Goal: Task Accomplishment & Management: Use online tool/utility

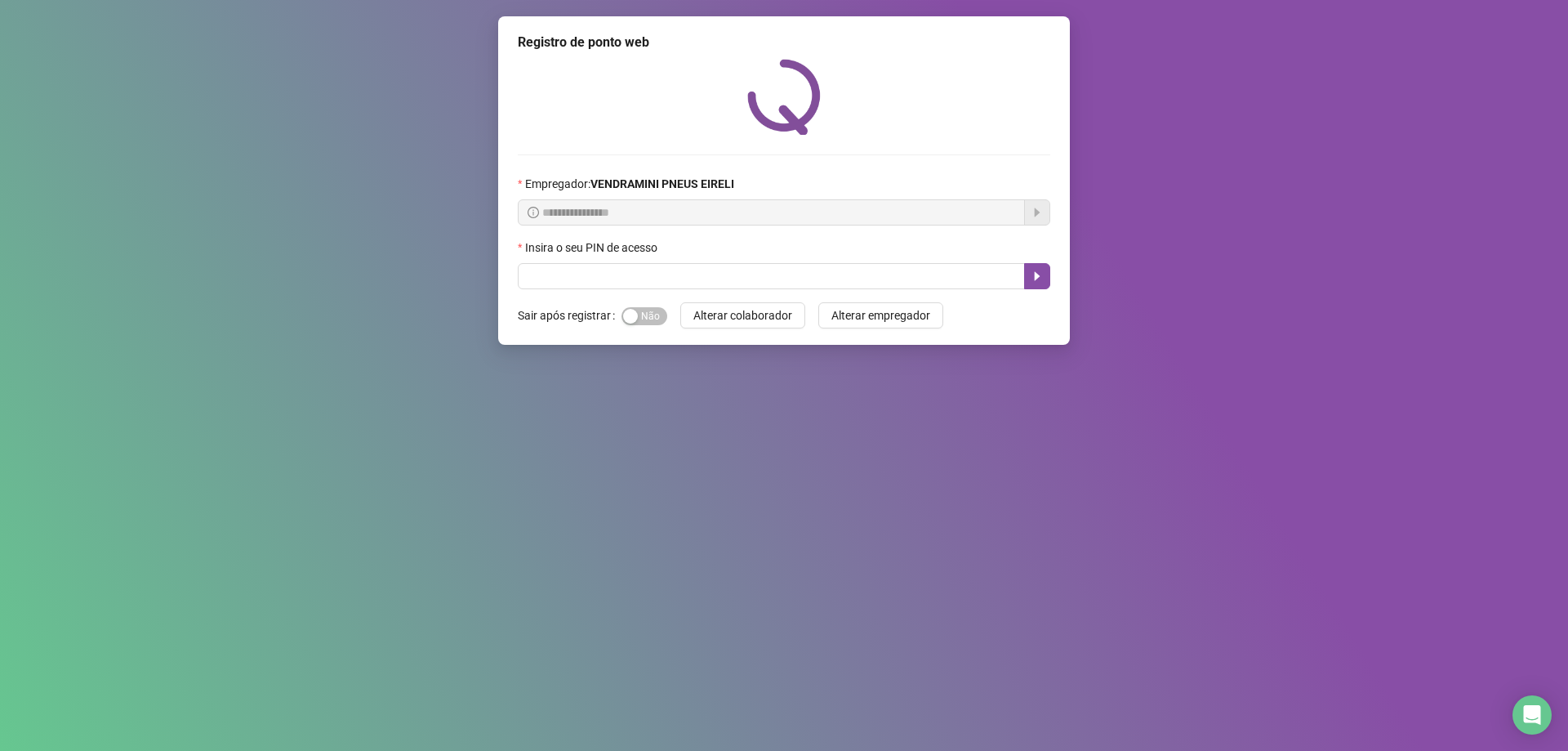
click at [1156, 388] on div "**********" at bounding box center [784, 375] width 1568 height 751
click at [537, 554] on div "**********" at bounding box center [784, 375] width 1568 height 751
click at [594, 280] on input "text" at bounding box center [771, 276] width 508 height 26
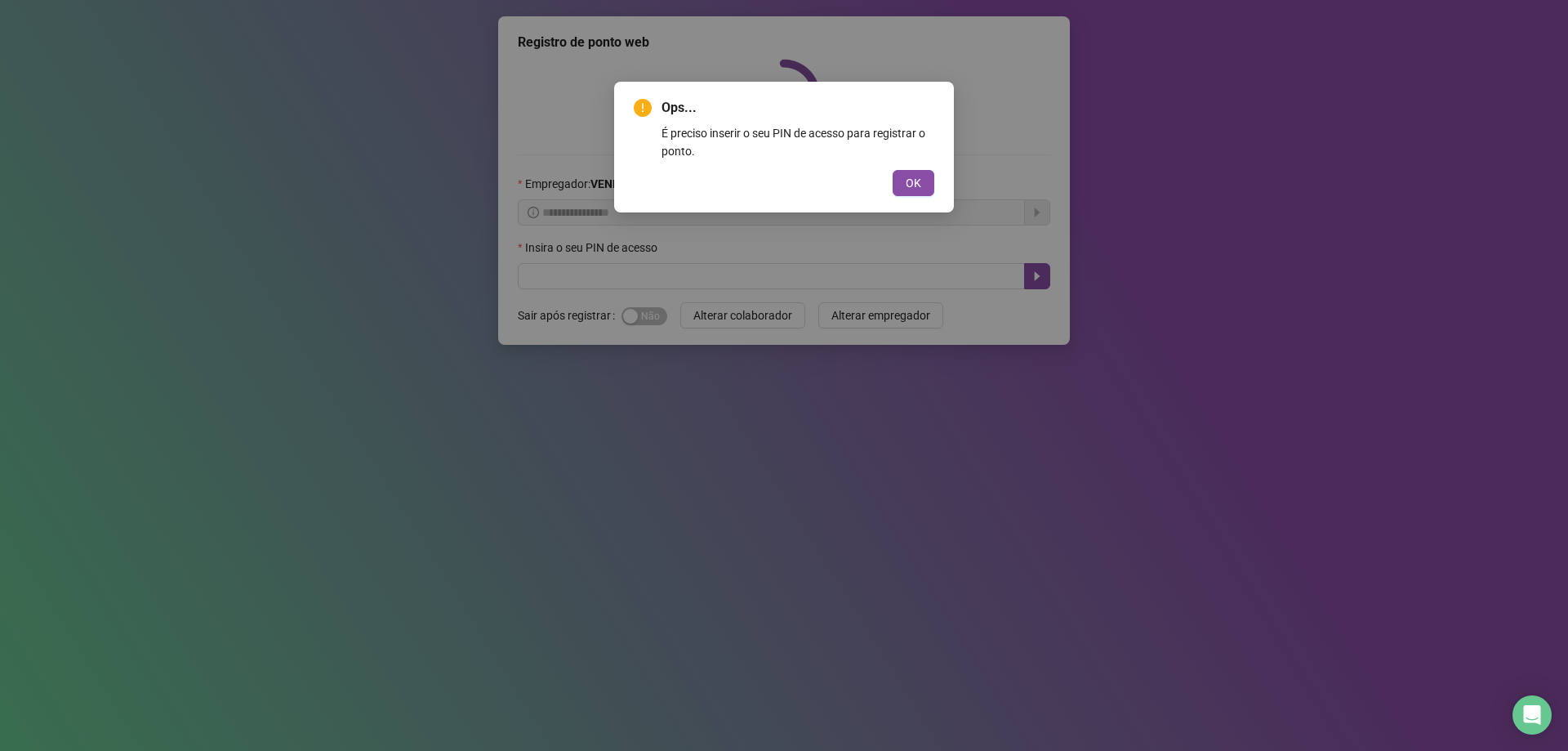
drag, startPoint x: 901, startPoint y: 183, endPoint x: 894, endPoint y: 194, distance: 13.0
click at [899, 189] on button "OK" at bounding box center [914, 183] width 42 height 26
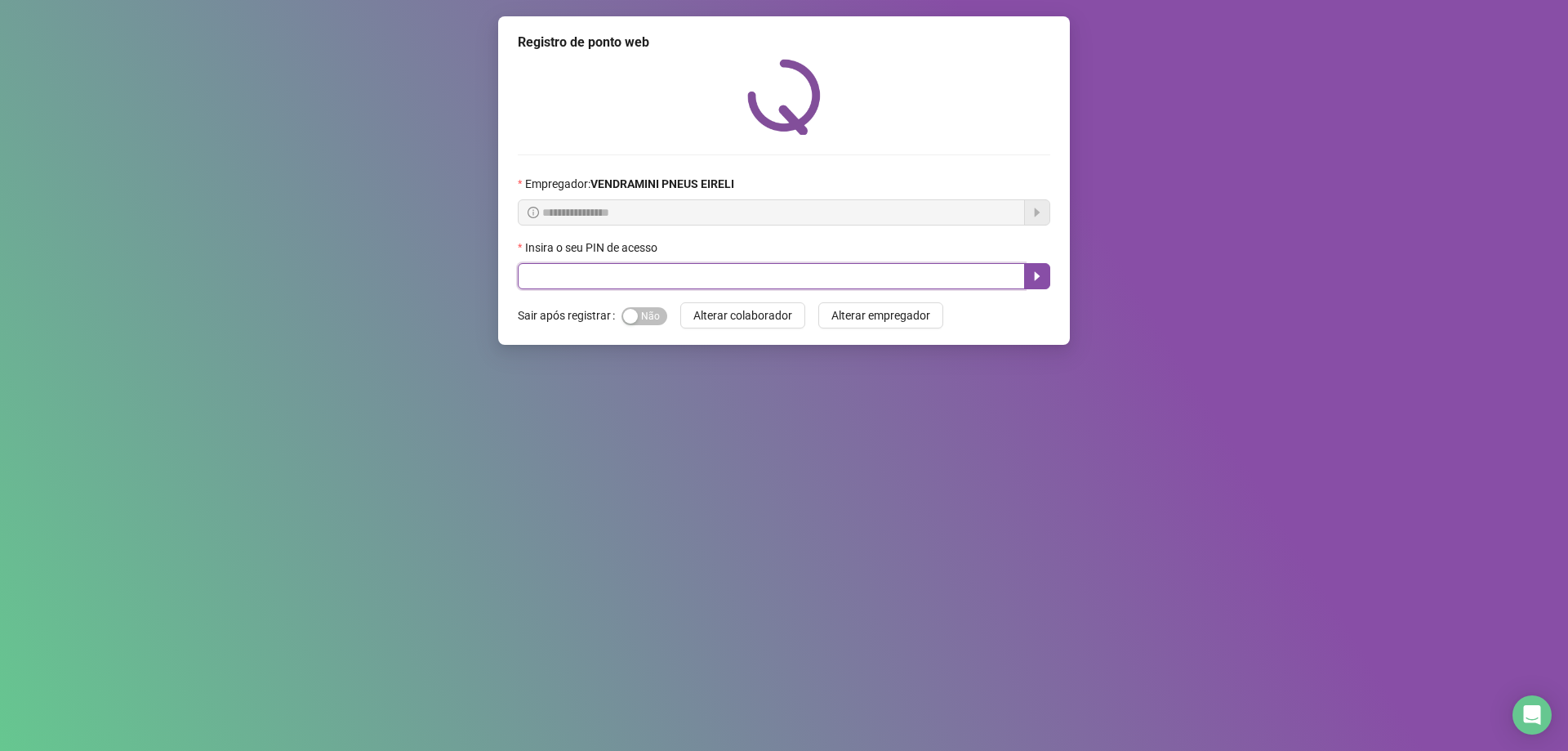
click at [837, 271] on input "text" at bounding box center [771, 276] width 508 height 26
type input "*****"
click at [795, 321] on button "Alterar colaborador" at bounding box center [742, 315] width 125 height 26
click at [738, 285] on input "text" at bounding box center [771, 276] width 508 height 26
type input "*****"
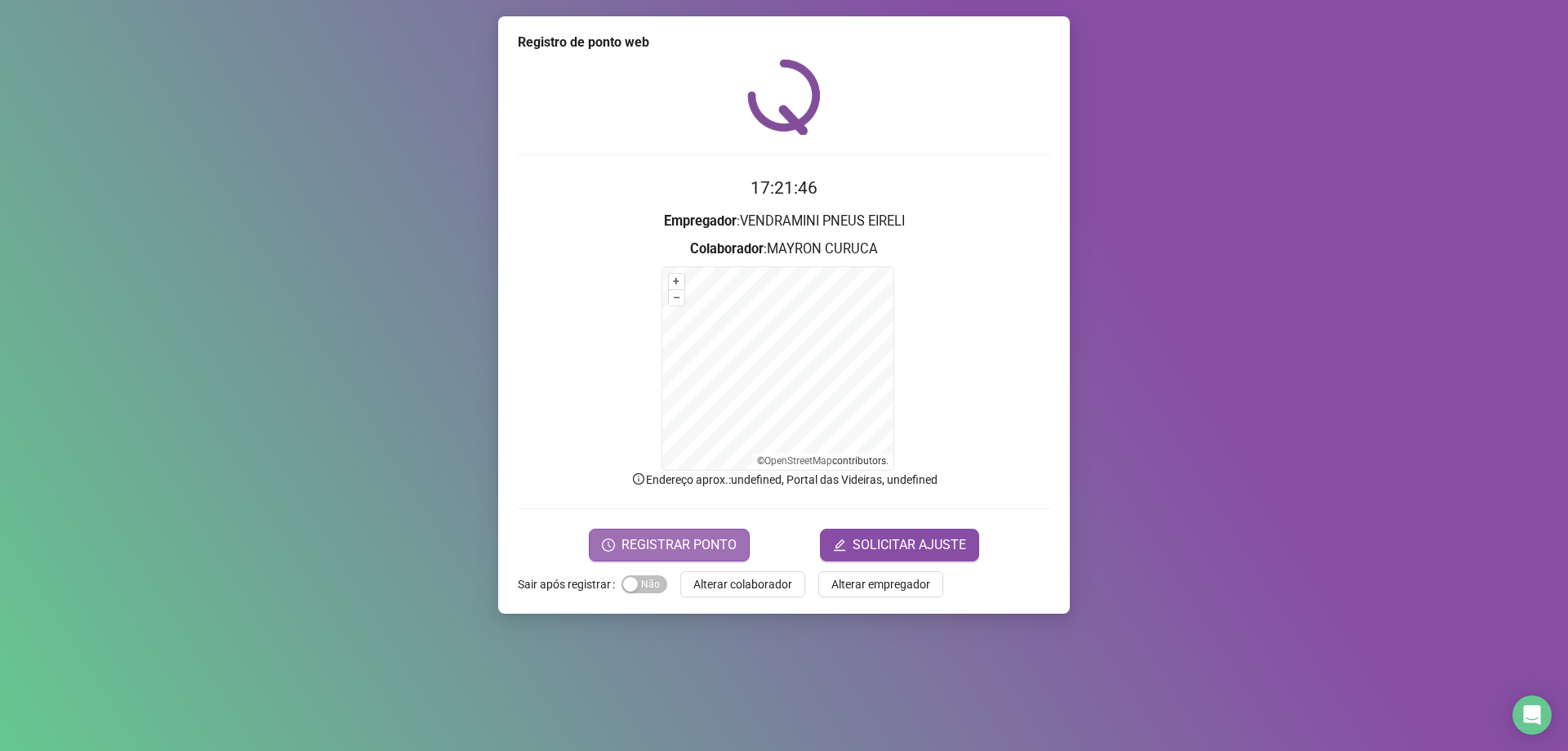
click at [722, 538] on span "REGISTRAR PONTO" at bounding box center [679, 545] width 116 height 20
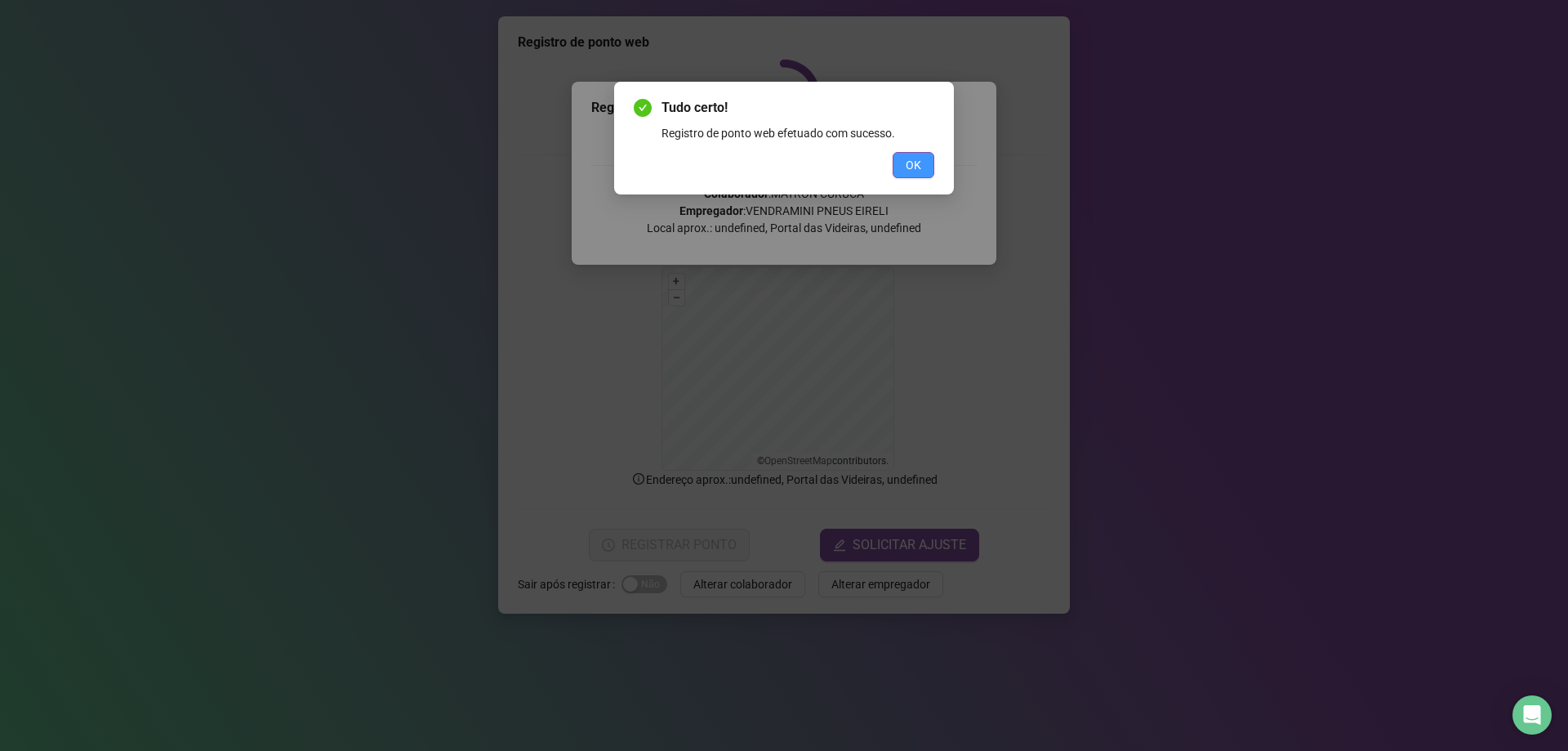
click at [905, 167] on button "OK" at bounding box center [914, 164] width 42 height 26
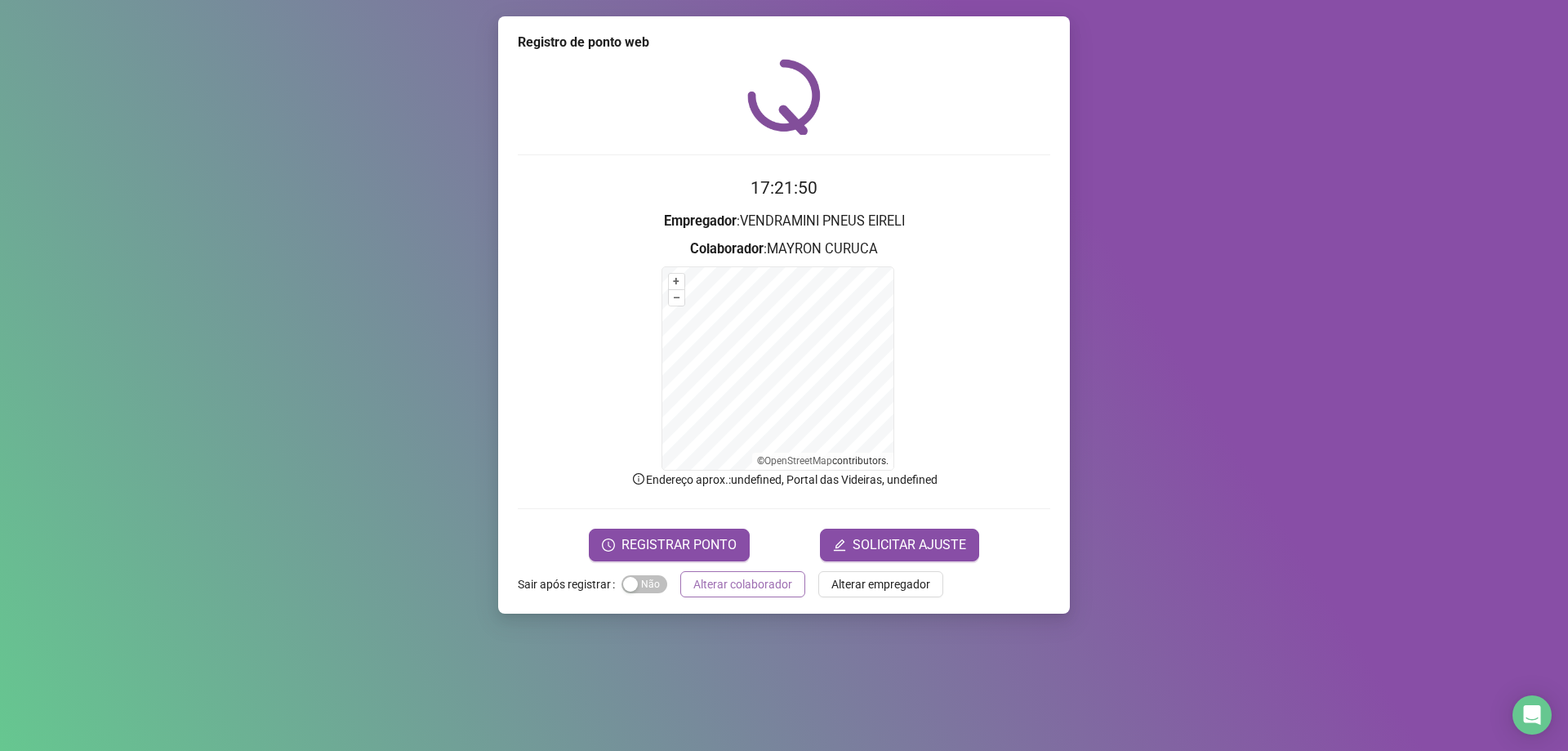
click at [777, 587] on span "Alterar colaborador" at bounding box center [742, 585] width 98 height 18
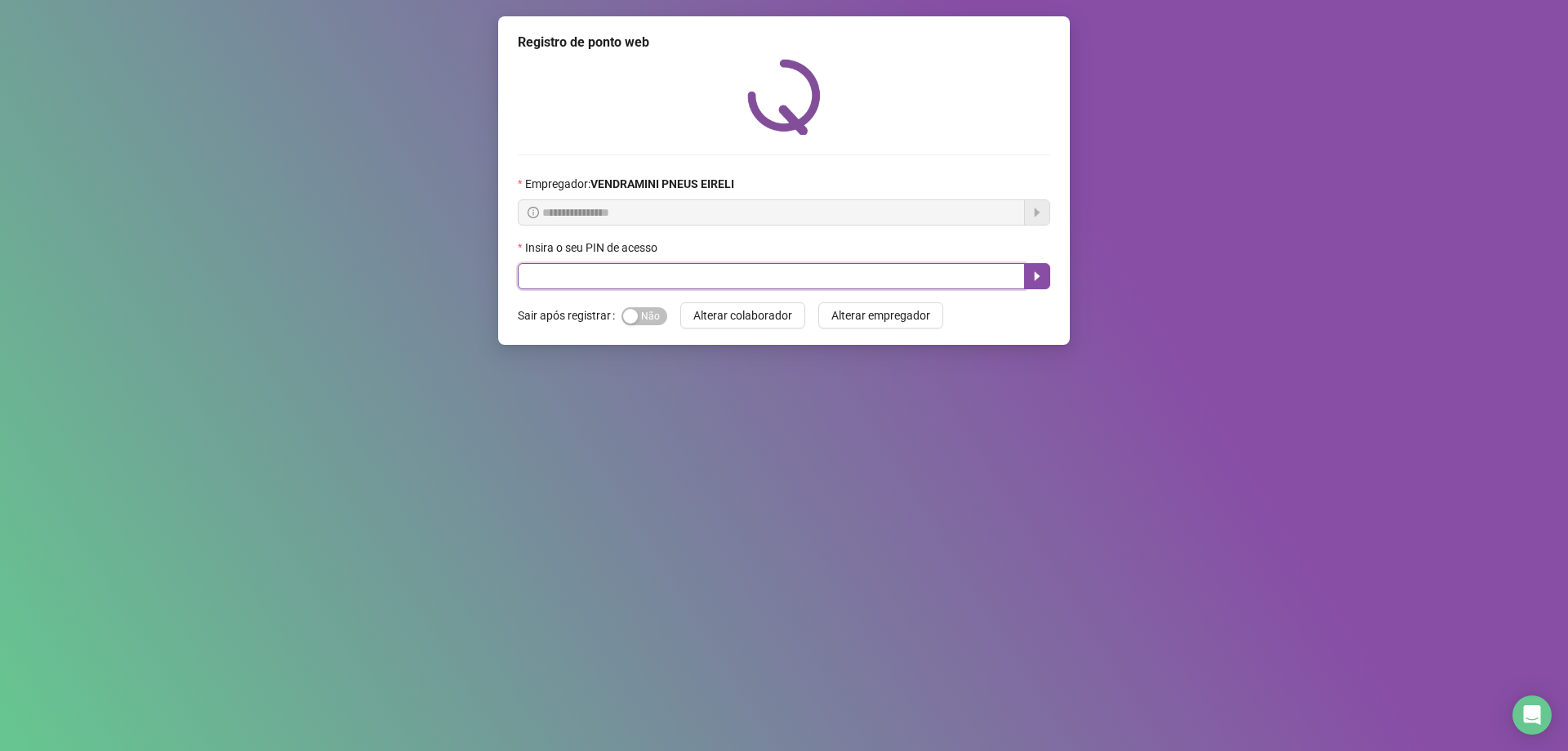
click at [647, 283] on input "text" at bounding box center [771, 276] width 508 height 26
type input "*****"
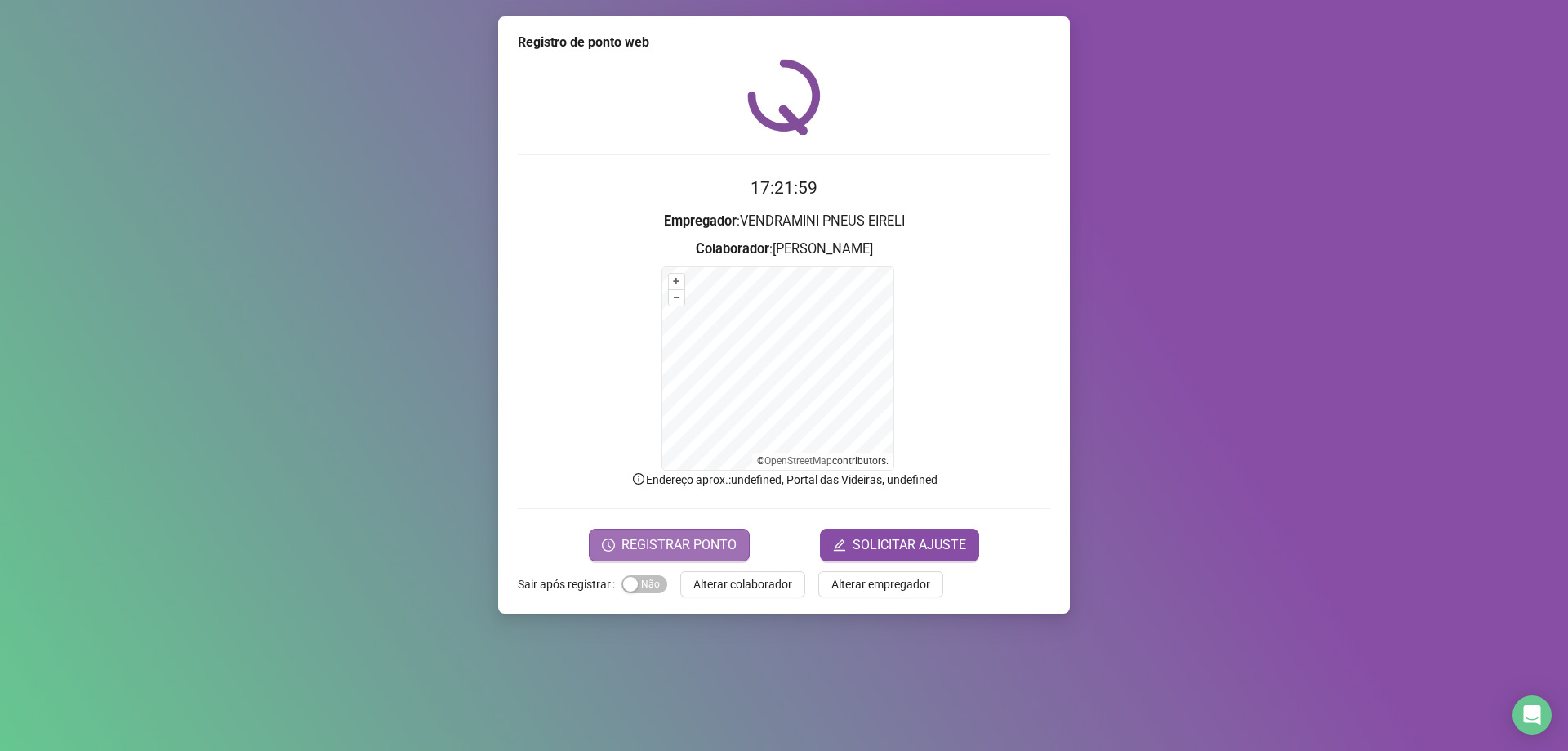
click at [651, 536] on span "REGISTRAR PONTO" at bounding box center [679, 545] width 116 height 20
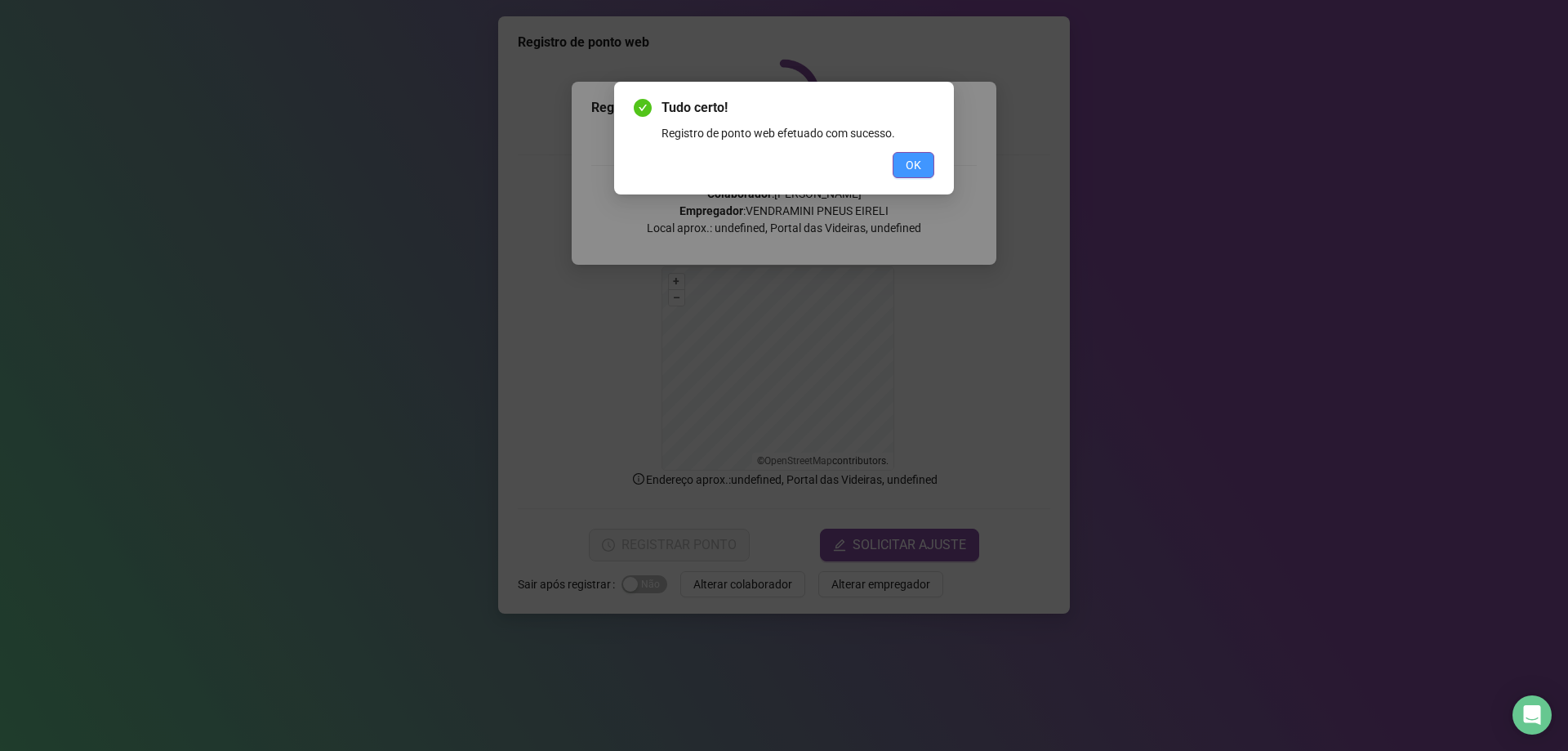
click at [910, 161] on span "OK" at bounding box center [913, 165] width 15 height 18
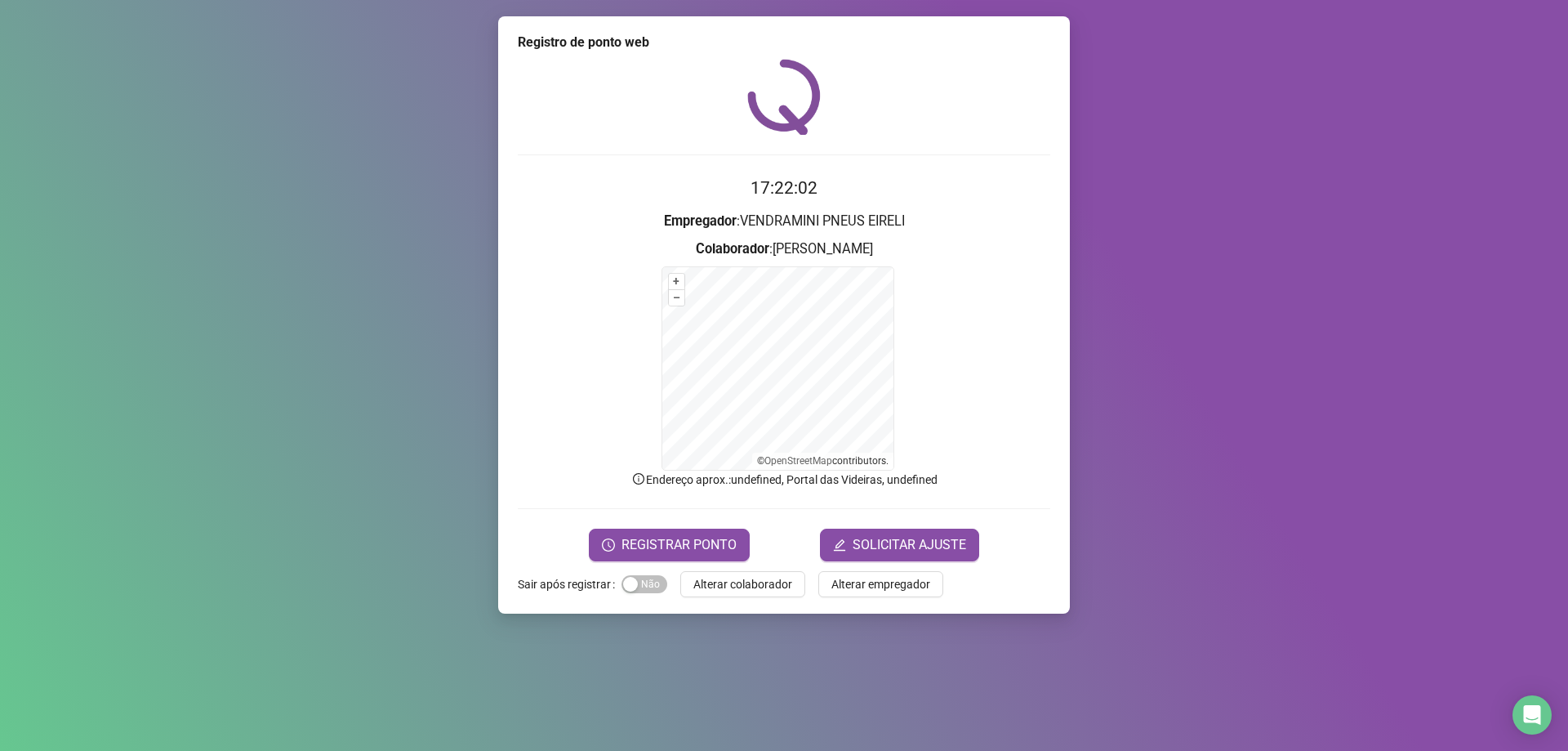
drag, startPoint x: 743, startPoint y: 579, endPoint x: 751, endPoint y: 553, distance: 27.2
click at [744, 579] on span "Alterar colaborador" at bounding box center [742, 585] width 98 height 18
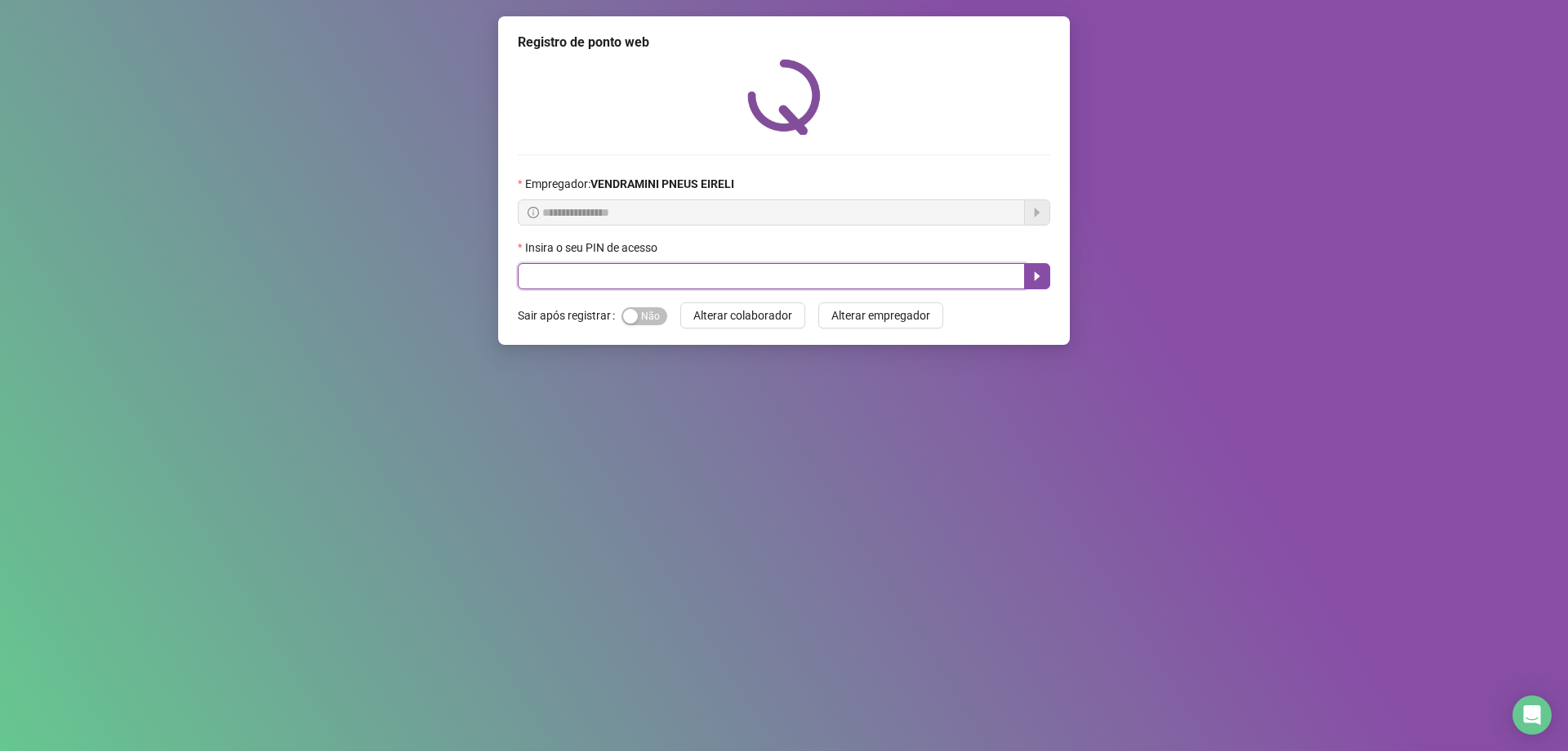
click at [765, 283] on input "text" at bounding box center [771, 276] width 508 height 26
type input "*****"
click at [1041, 269] on icon "caret-right" at bounding box center [1037, 276] width 13 height 13
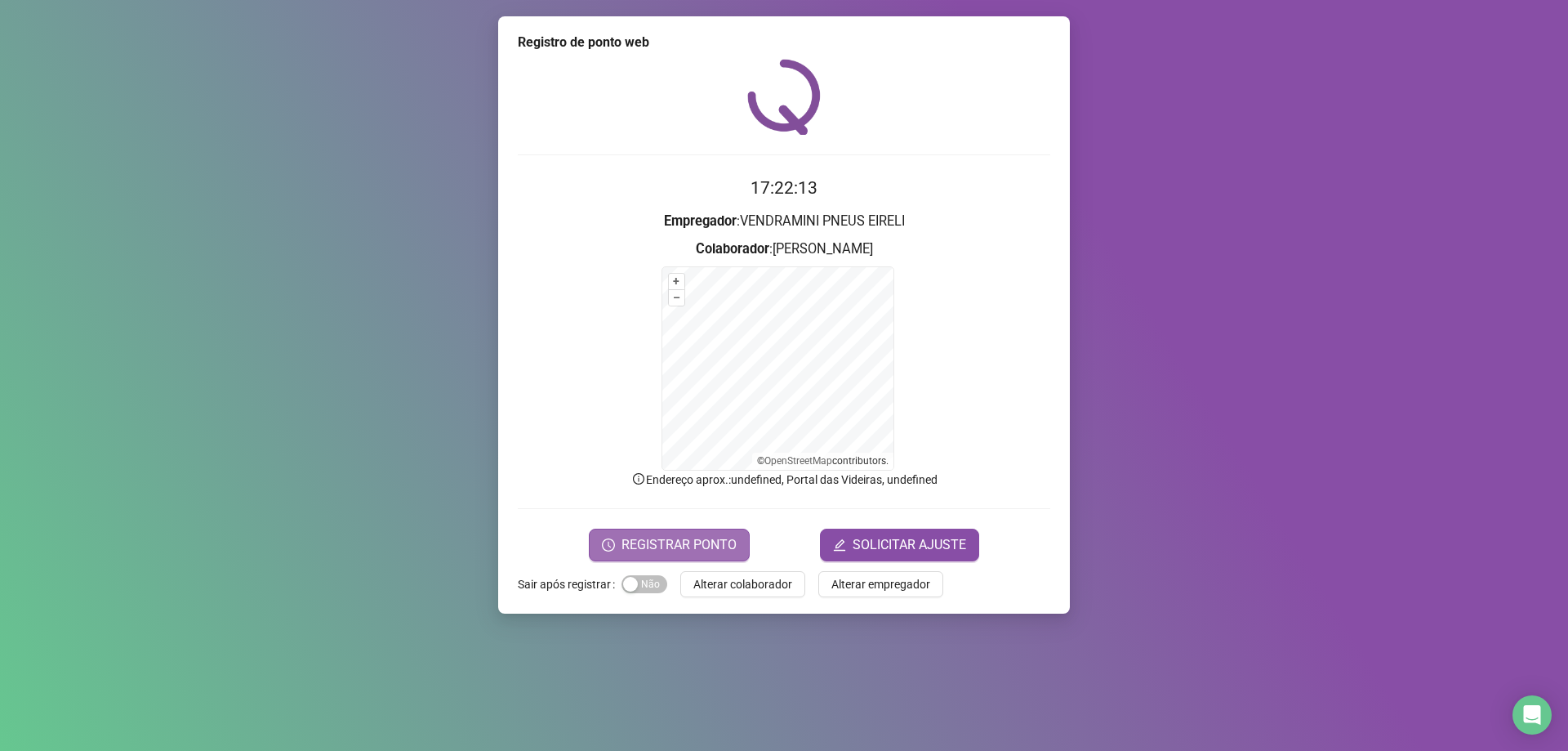
click at [648, 555] on button "REGISTRAR PONTO" at bounding box center [669, 545] width 161 height 33
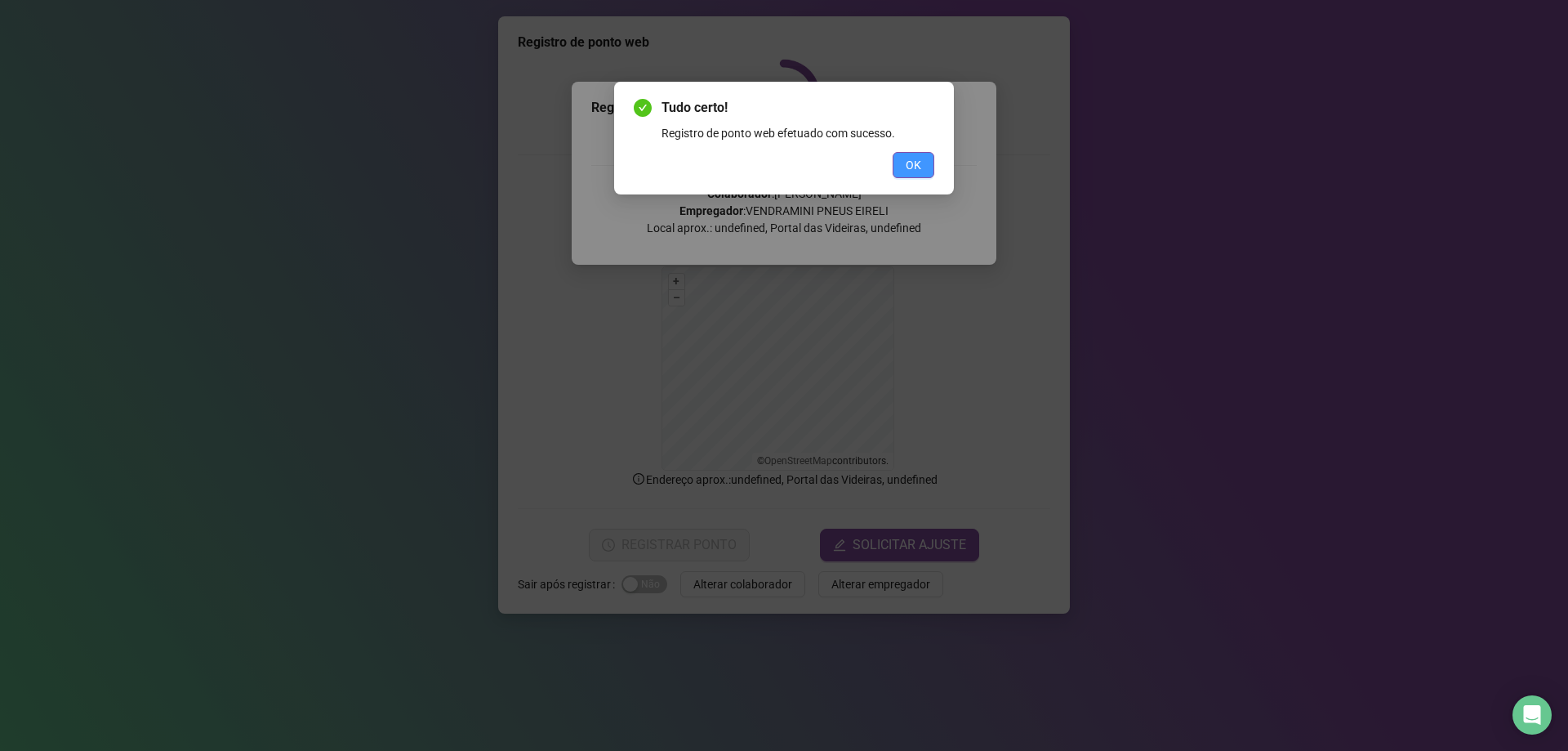
click at [912, 166] on span "OK" at bounding box center [913, 165] width 15 height 18
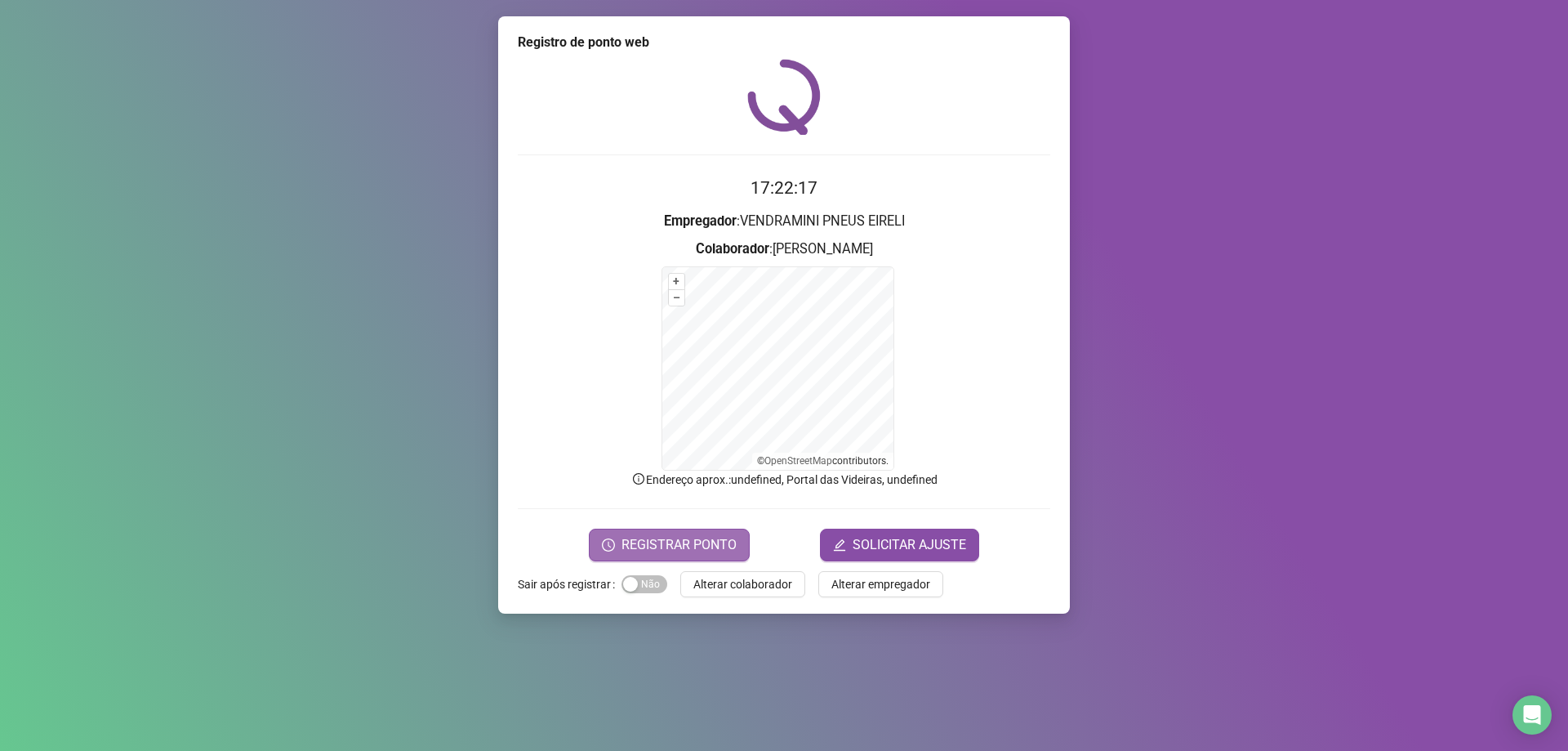
click at [632, 536] on span "REGISTRAR PONTO" at bounding box center [679, 545] width 116 height 20
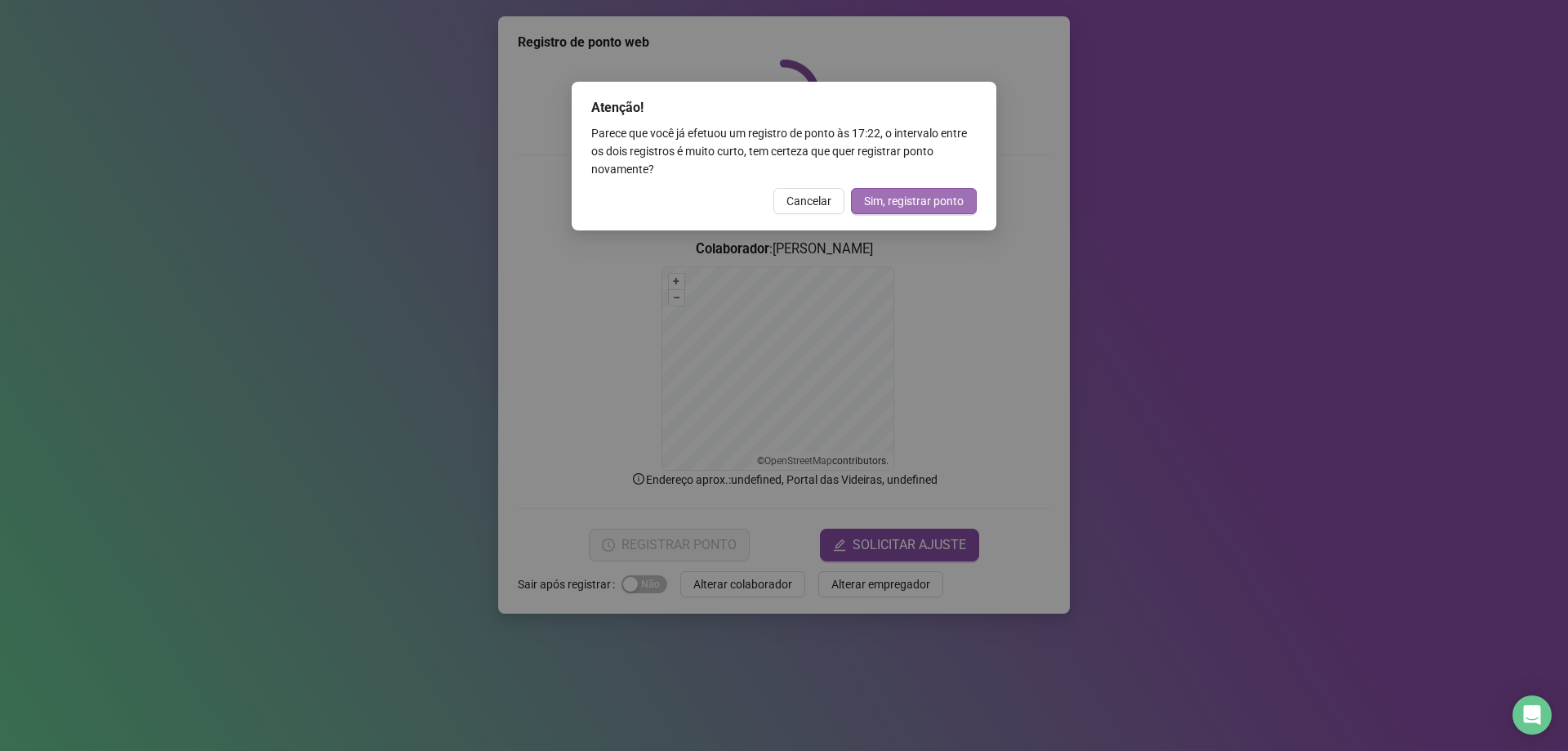
click at [888, 202] on span "Sim, registrar ponto" at bounding box center [914, 202] width 99 height 18
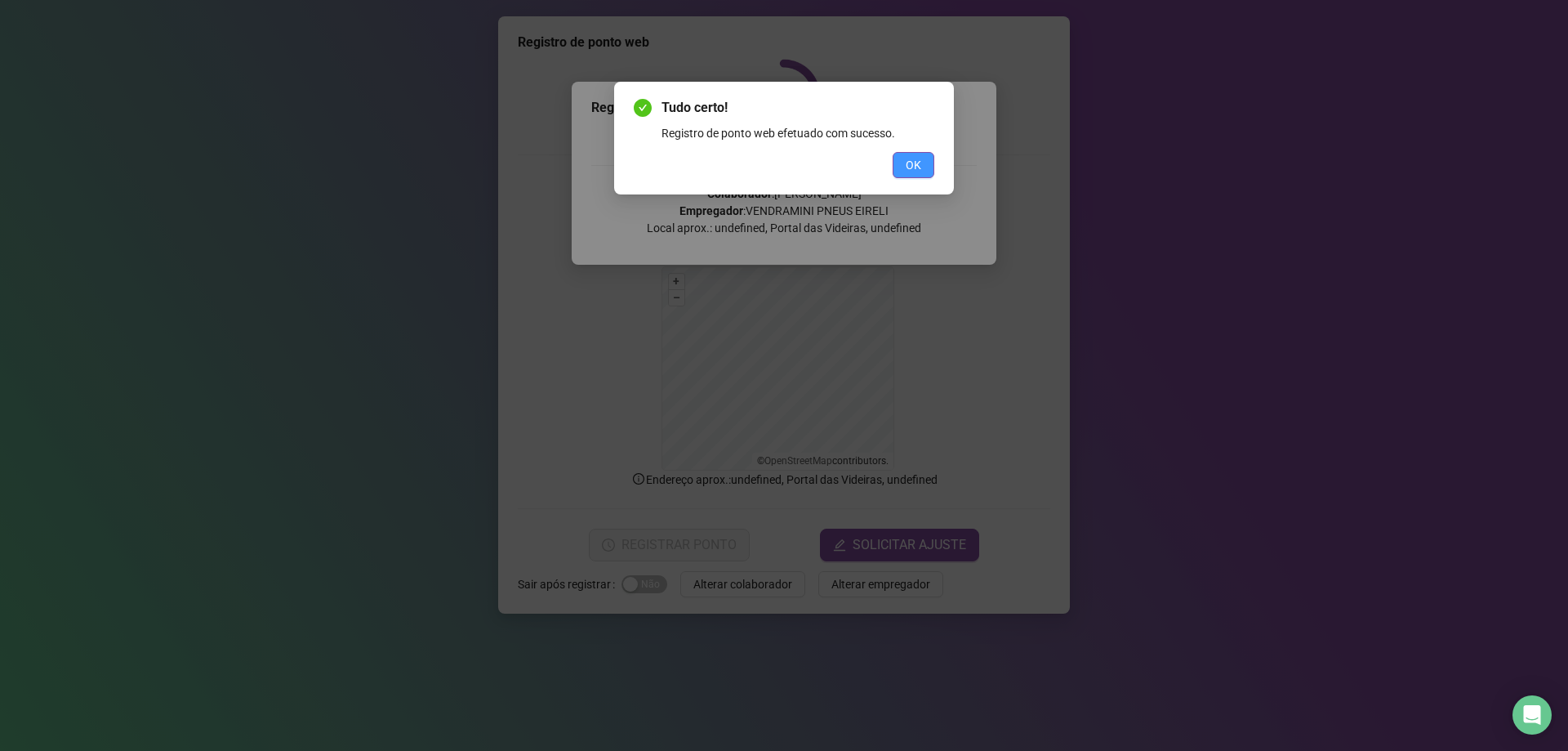
click at [920, 170] on span "OK" at bounding box center [913, 165] width 15 height 18
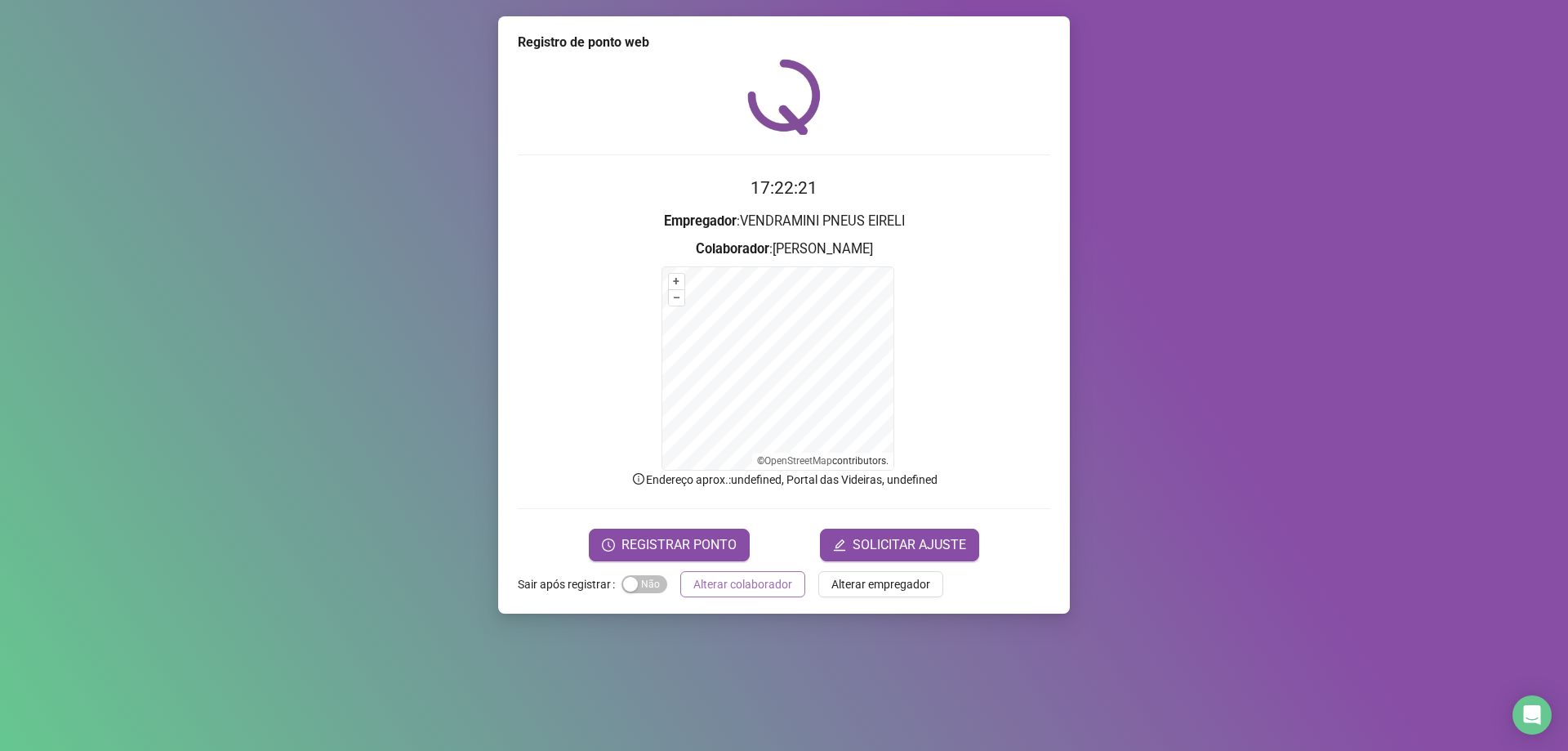
click at [780, 588] on span "Alterar colaborador" at bounding box center [742, 585] width 98 height 18
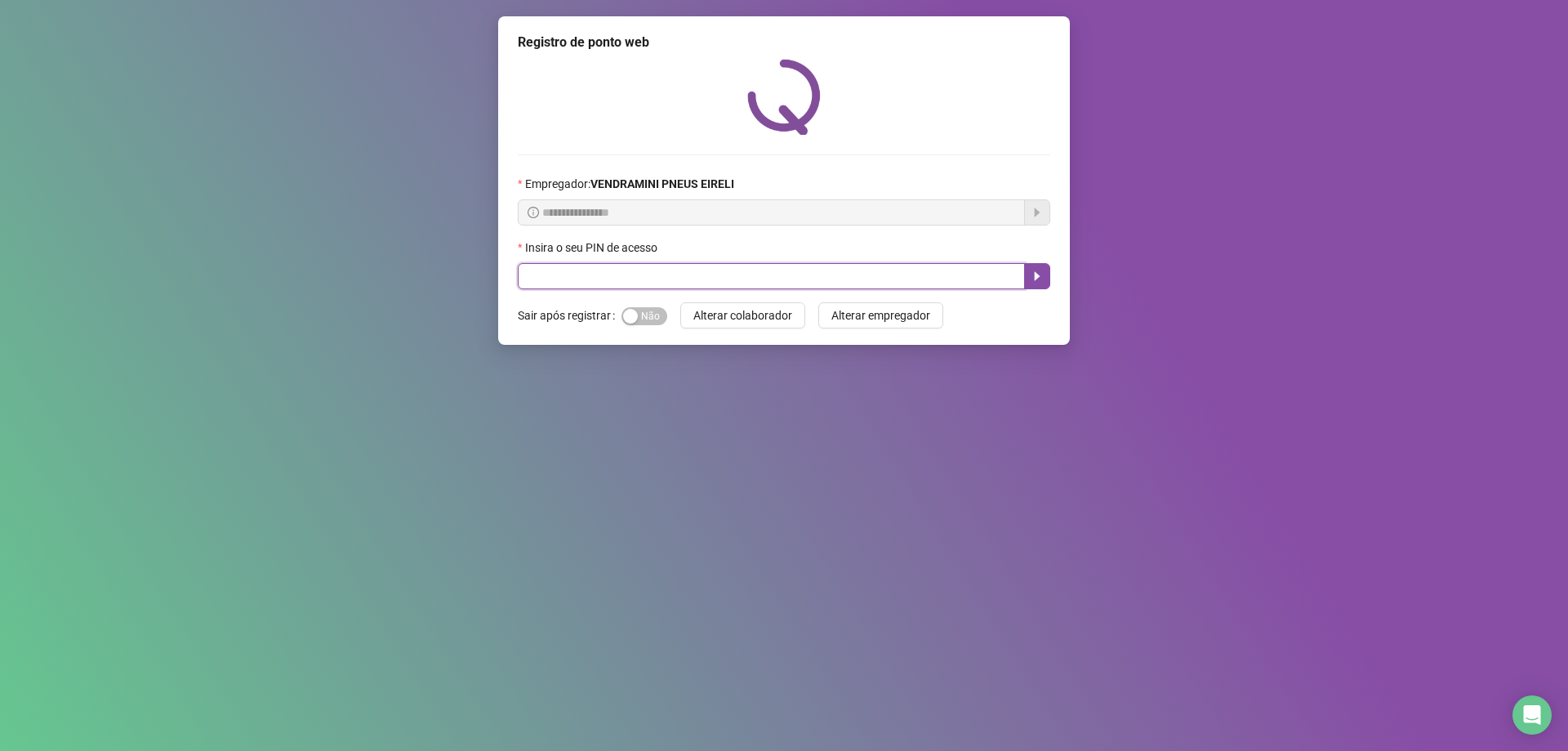
click at [757, 277] on input "text" at bounding box center [771, 276] width 508 height 26
type input "*****"
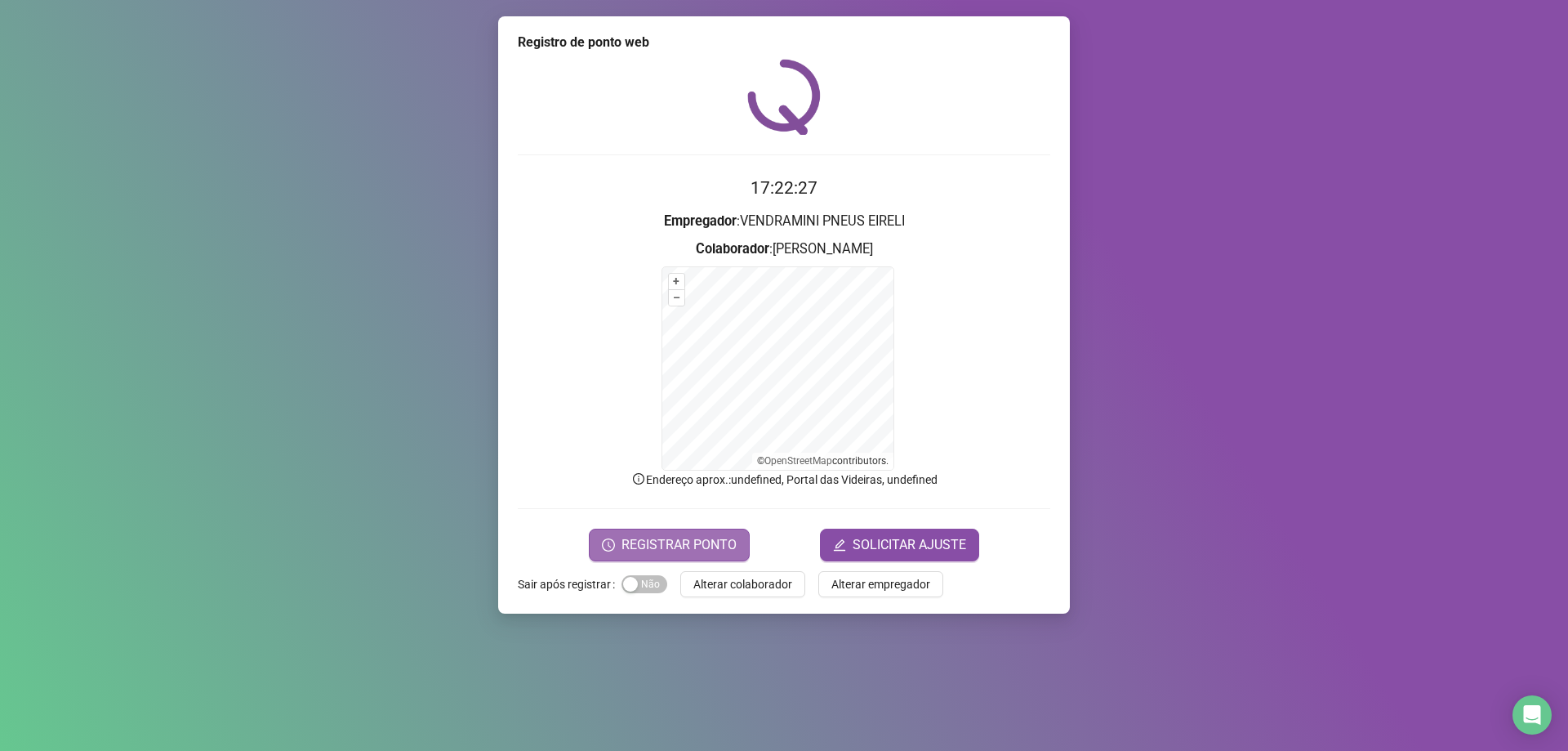
click at [643, 531] on button "REGISTRAR PONTO" at bounding box center [669, 545] width 161 height 33
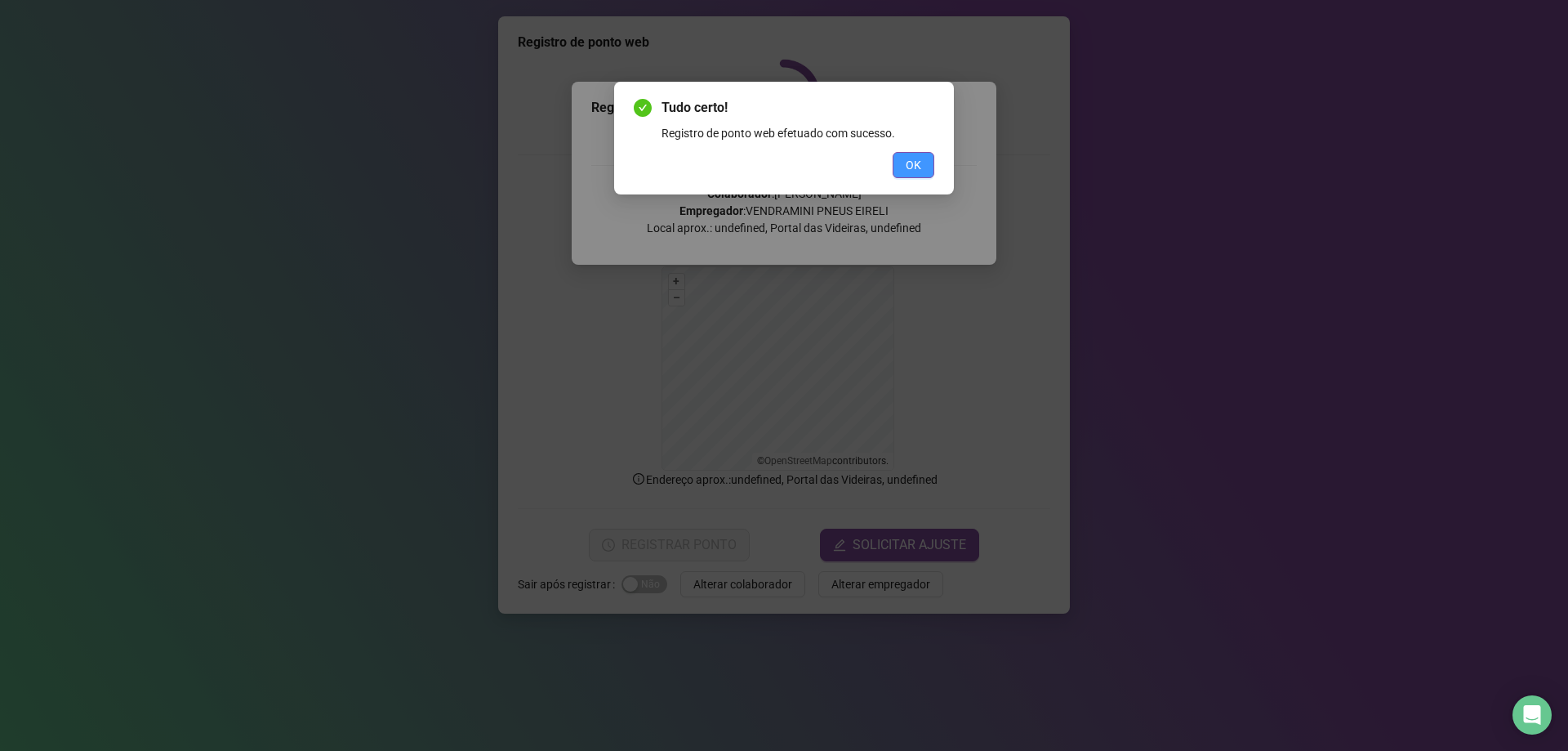
click at [923, 169] on button "OK" at bounding box center [914, 164] width 42 height 26
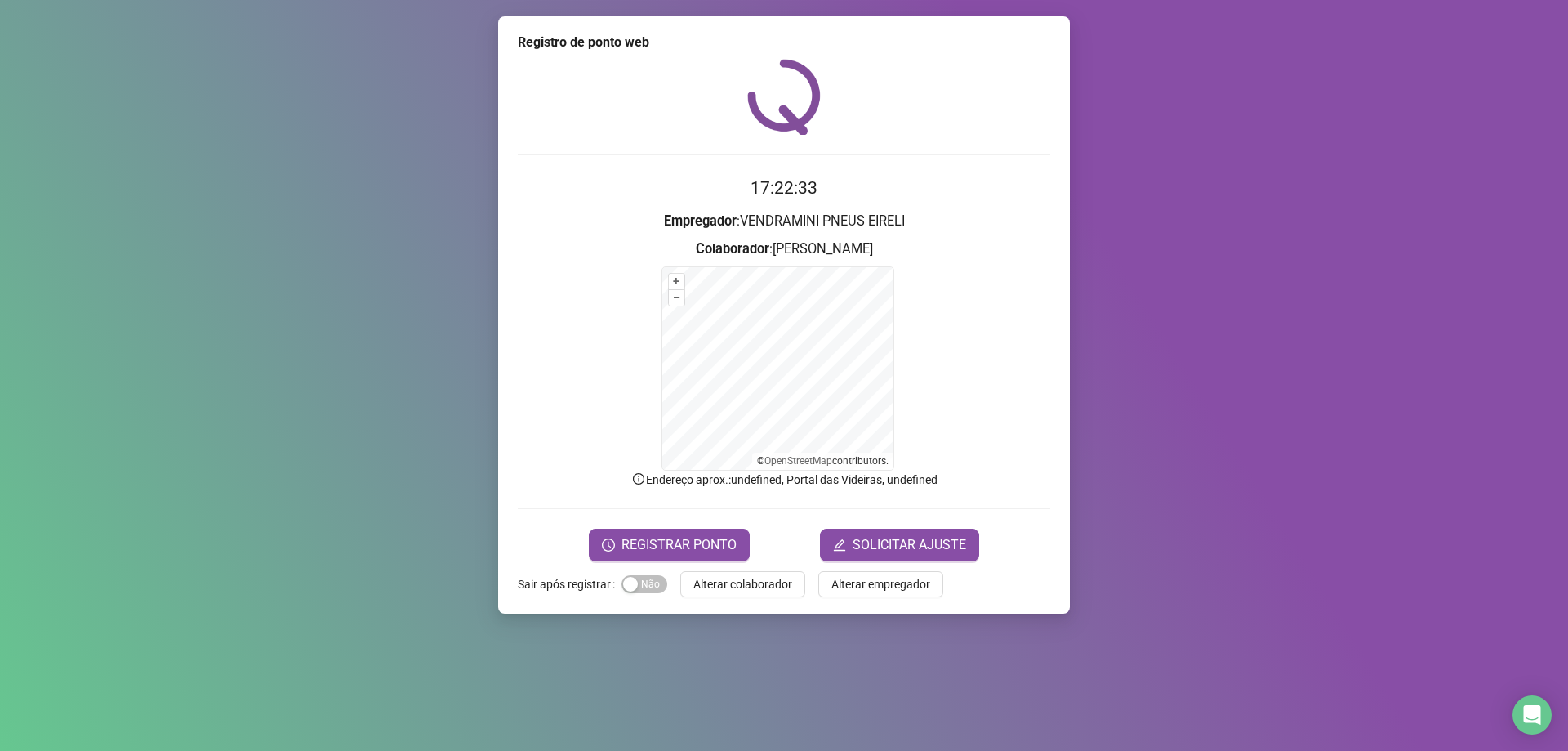
drag, startPoint x: 621, startPoint y: 551, endPoint x: 607, endPoint y: 559, distance: 16.1
click at [619, 552] on button "REGISTRAR PONTO" at bounding box center [669, 545] width 161 height 33
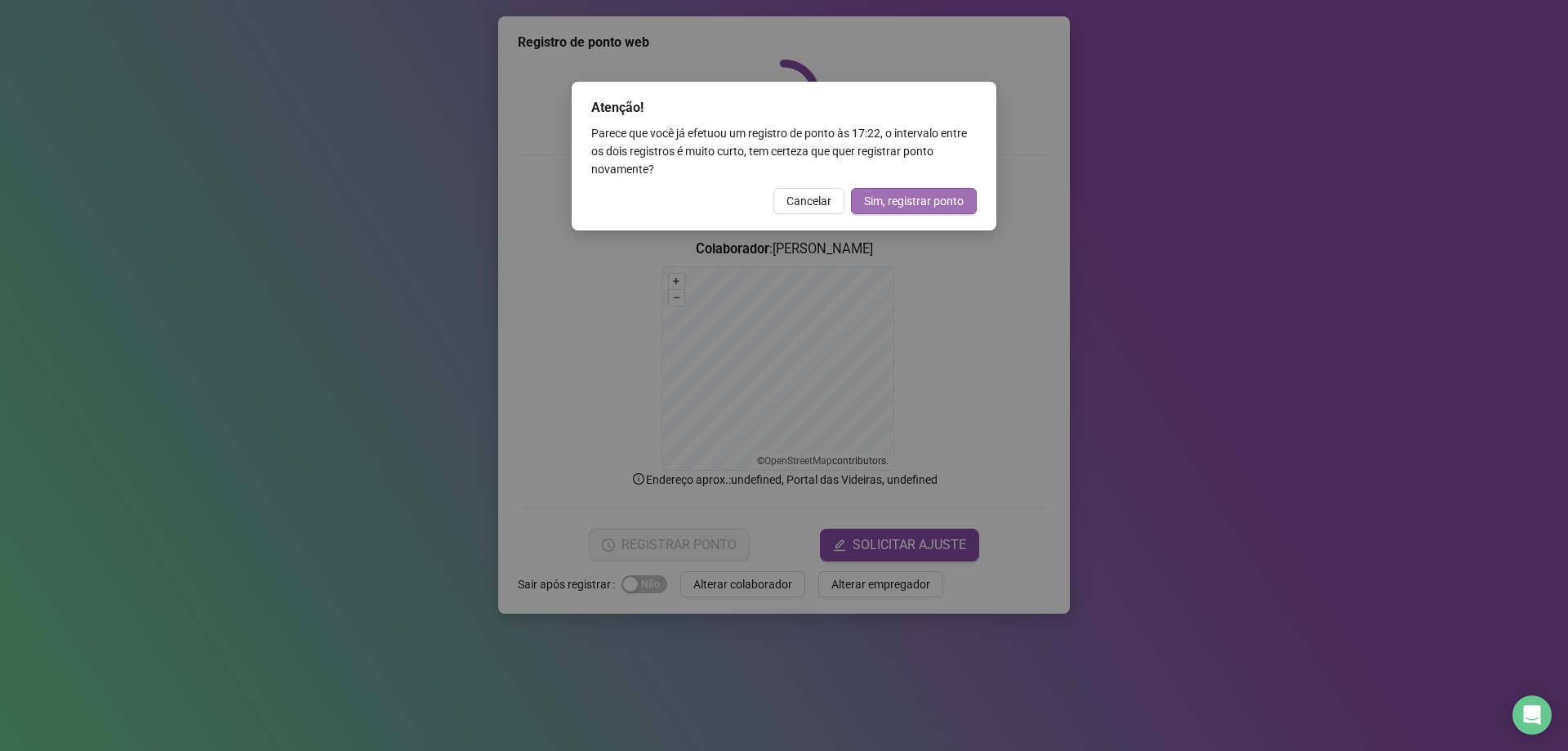
click at [891, 193] on span "Sim, registrar ponto" at bounding box center [914, 202] width 99 height 18
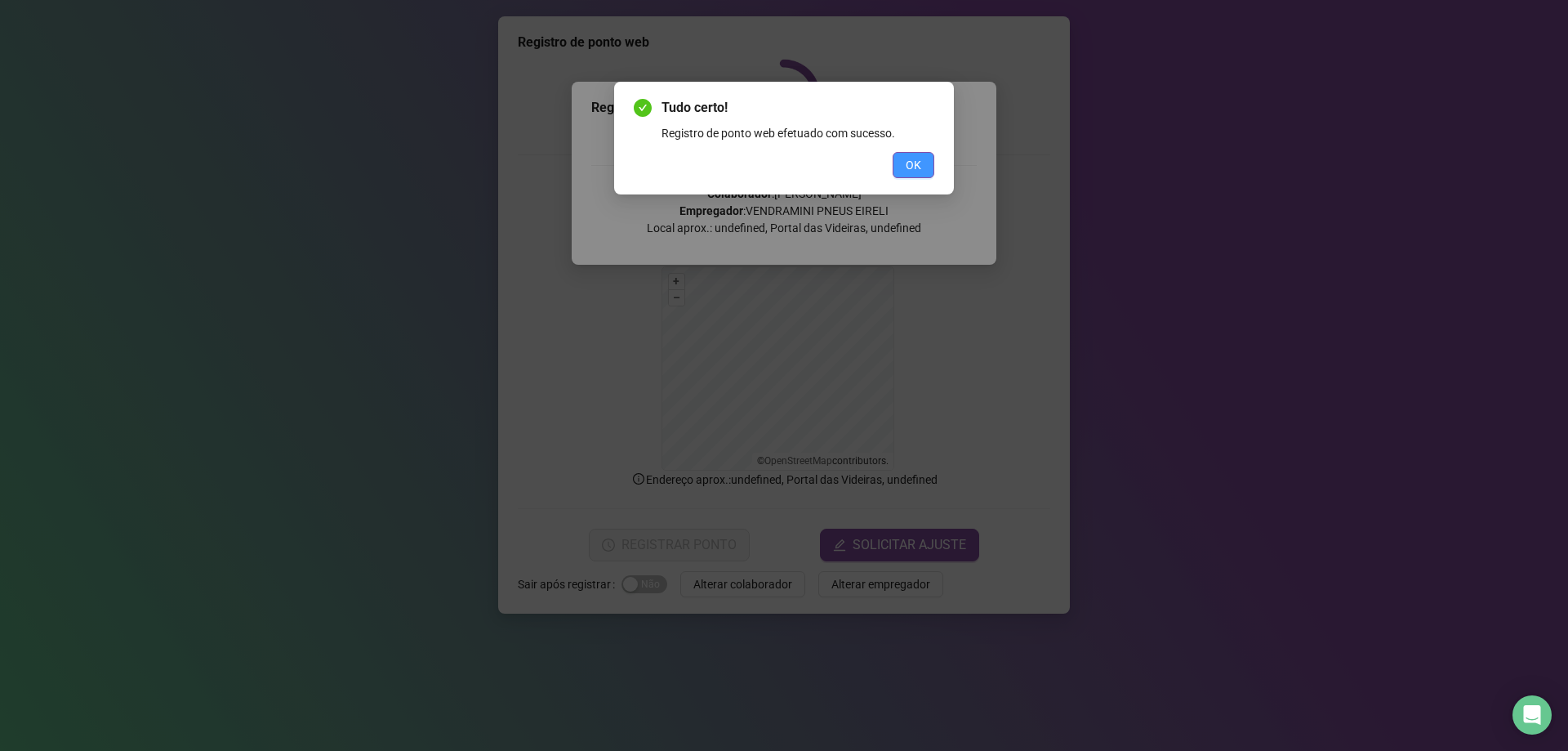
click at [910, 179] on div "Tudo certo! Registro de ponto web efetuado com sucesso. OK" at bounding box center [784, 137] width 340 height 113
click at [914, 165] on span "OK" at bounding box center [913, 165] width 15 height 18
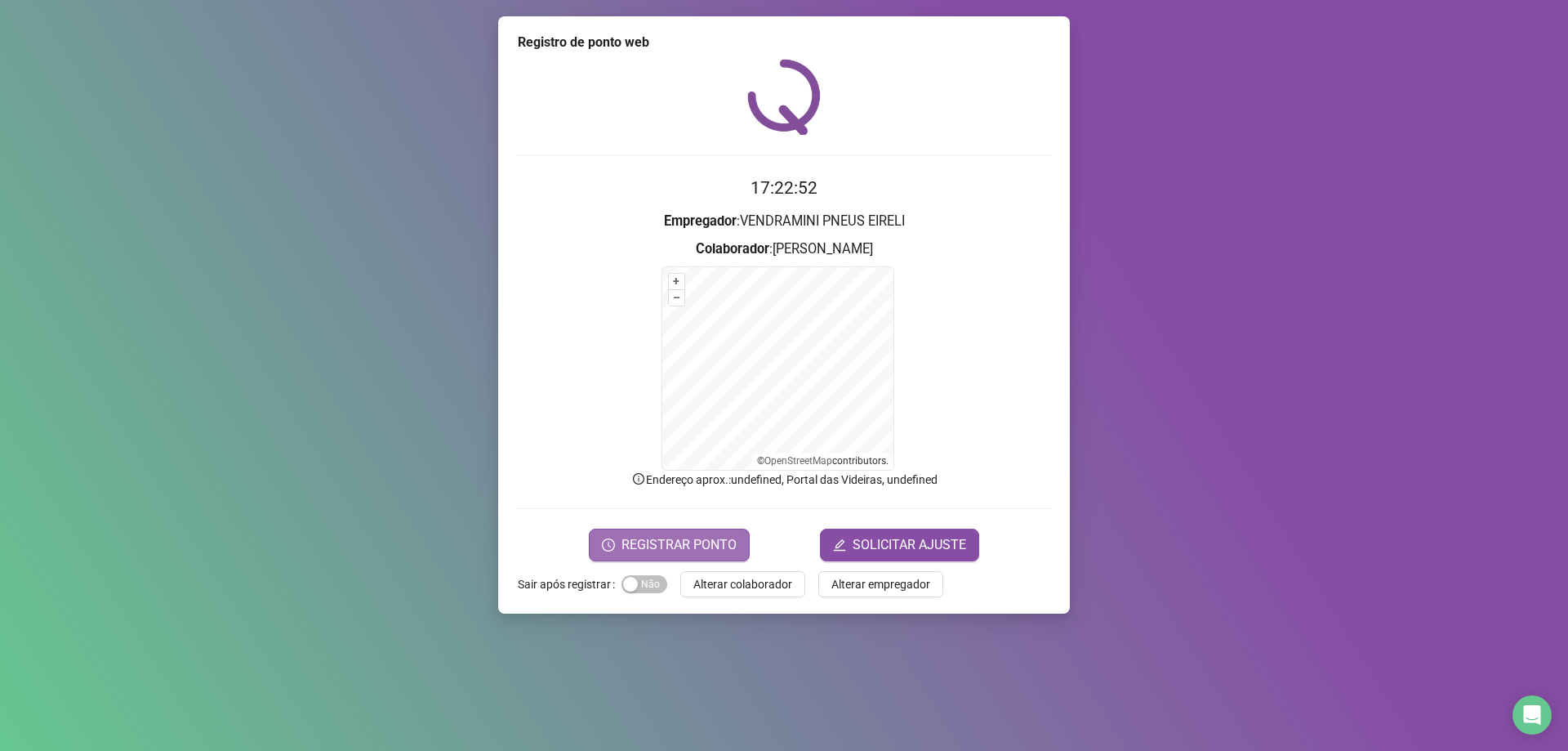
click at [673, 556] on button "REGISTRAR PONTO" at bounding box center [669, 545] width 161 height 33
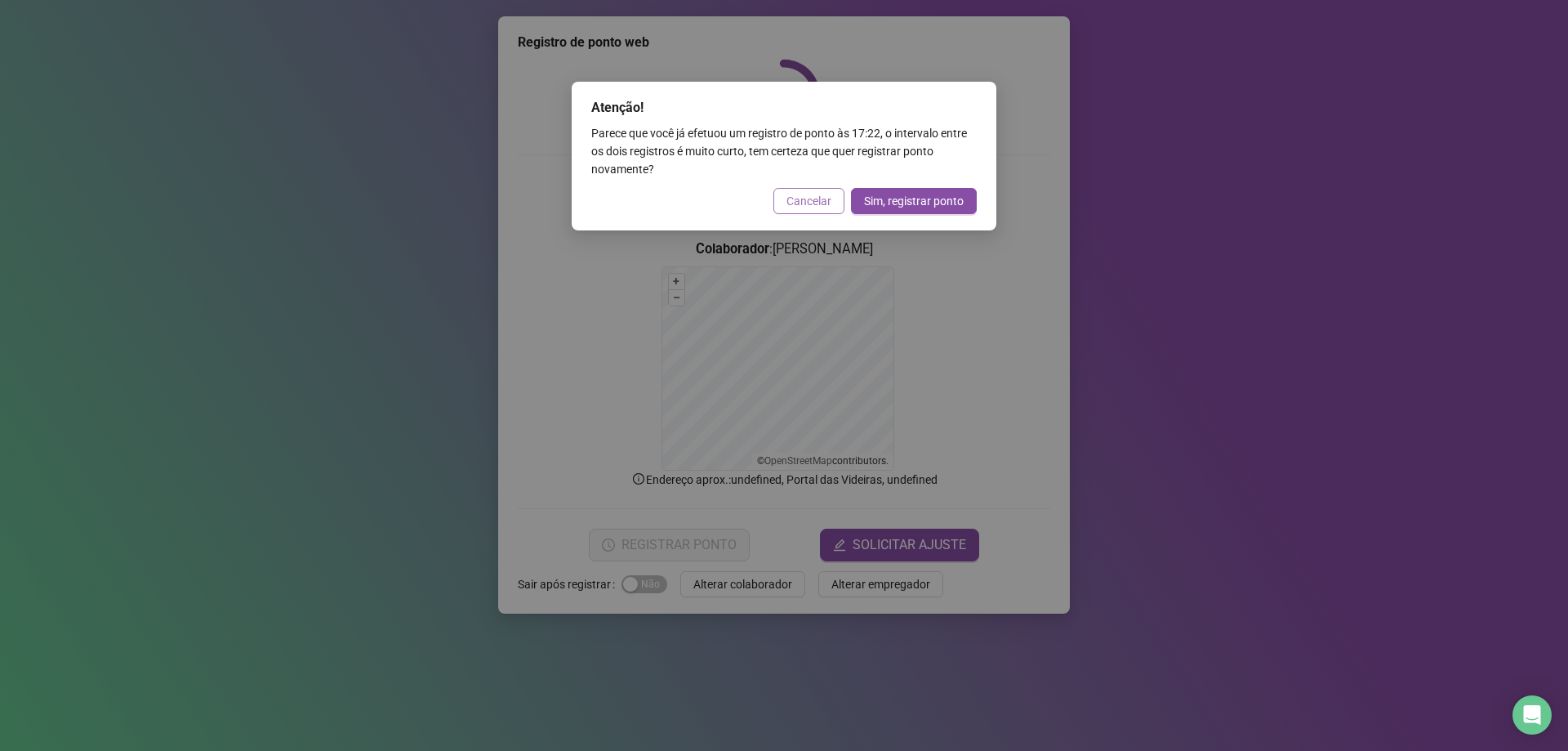
click at [800, 210] on button "Cancelar" at bounding box center [808, 201] width 71 height 26
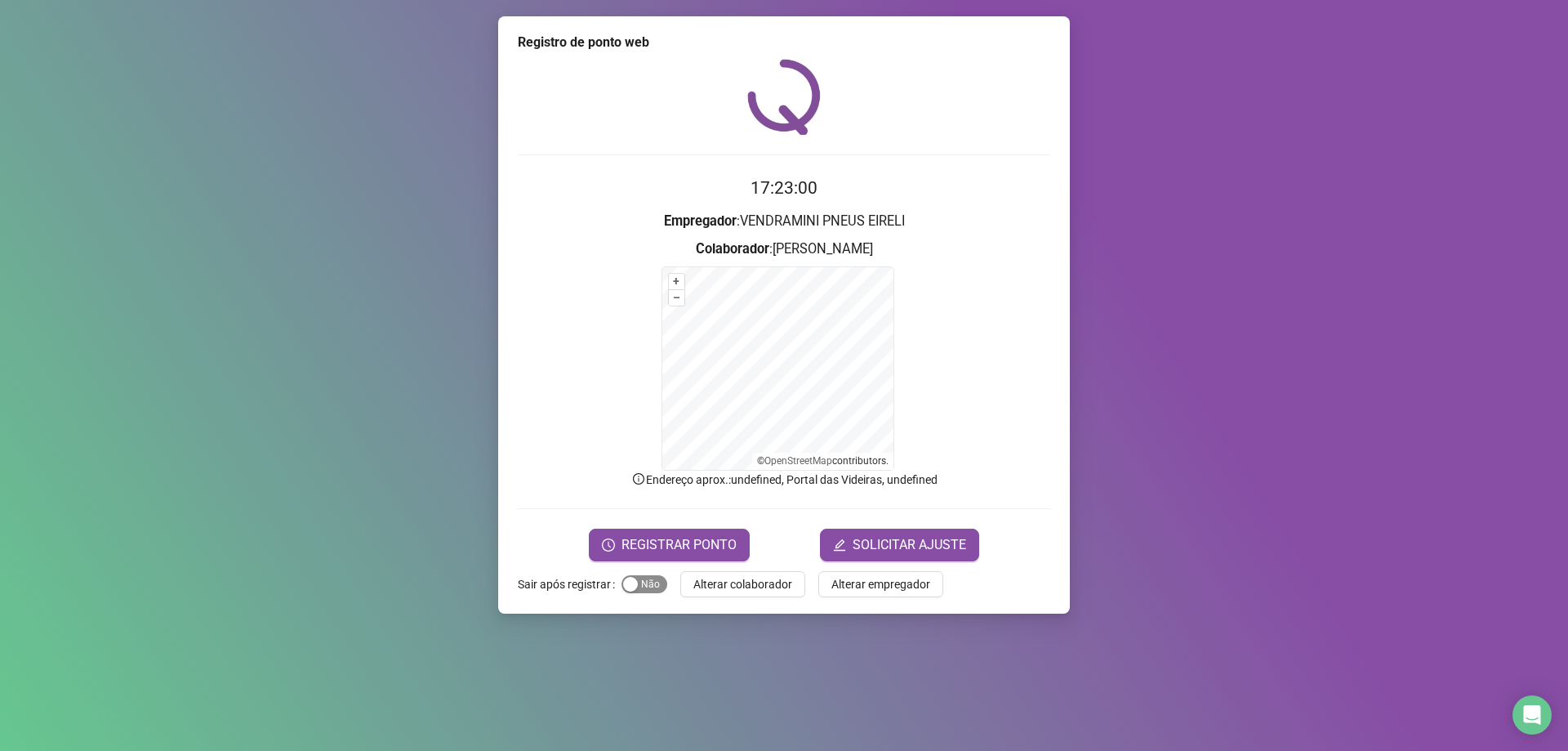
click at [634, 577] on span "Sim Não" at bounding box center [644, 585] width 46 height 18
click at [751, 590] on span "Alterar colaborador" at bounding box center [742, 585] width 98 height 18
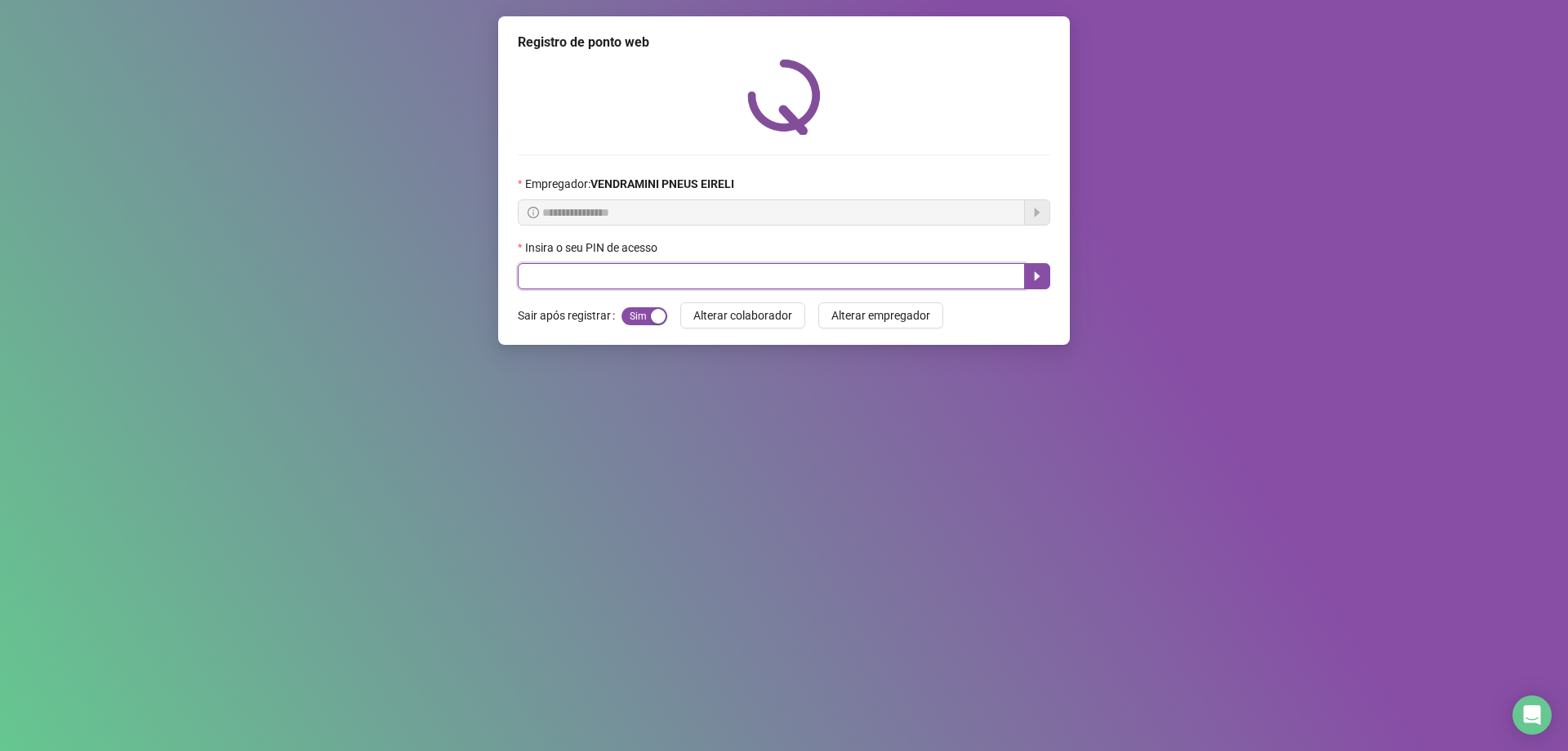
drag, startPoint x: 743, startPoint y: 274, endPoint x: 748, endPoint y: 294, distance: 20.6
click at [743, 275] on input "text" at bounding box center [771, 276] width 508 height 26
type input "*****"
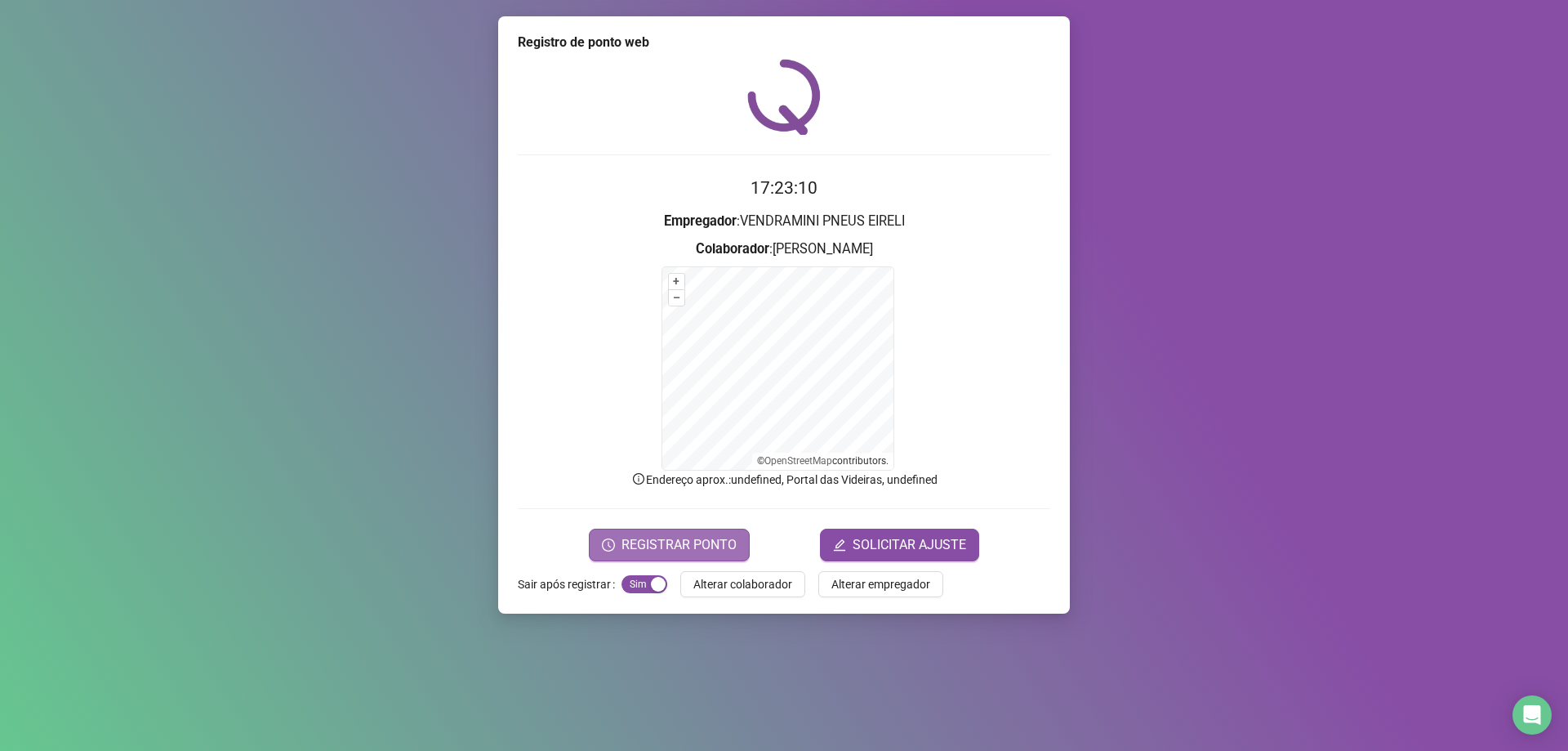
click at [671, 549] on span "REGISTRAR PONTO" at bounding box center [679, 545] width 116 height 20
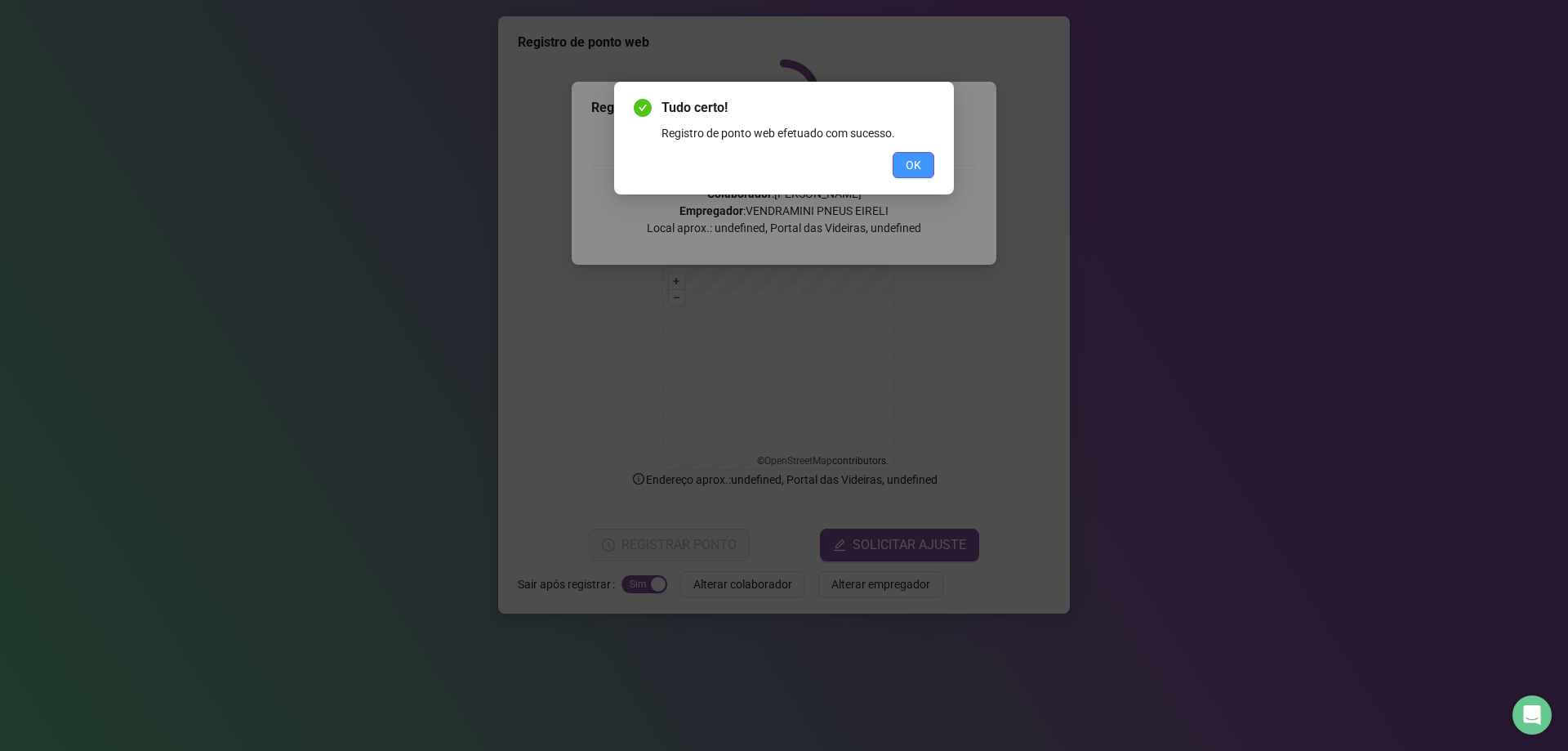
click at [907, 163] on span "OK" at bounding box center [913, 165] width 15 height 18
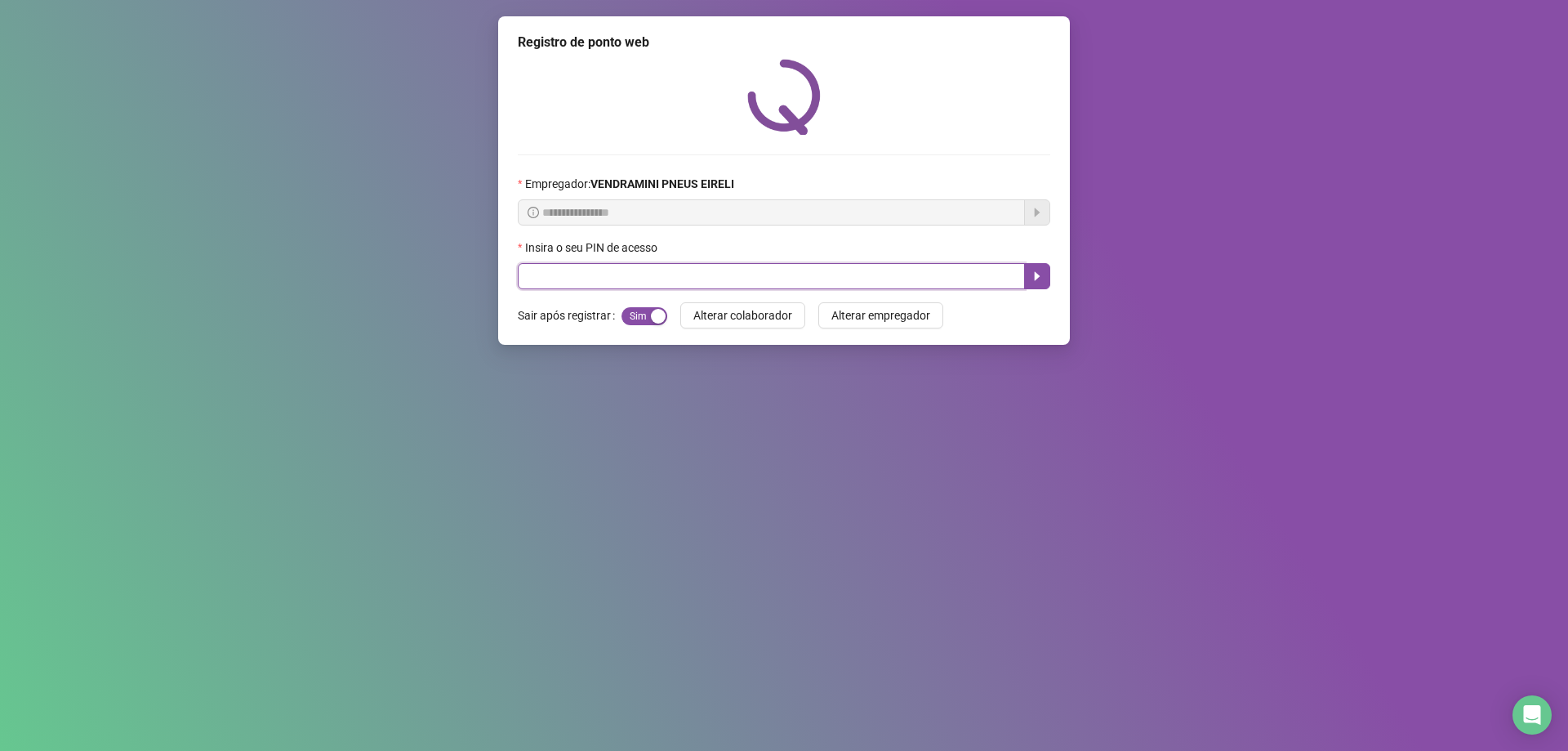
click at [580, 277] on input "text" at bounding box center [771, 276] width 508 height 26
type input "*****"
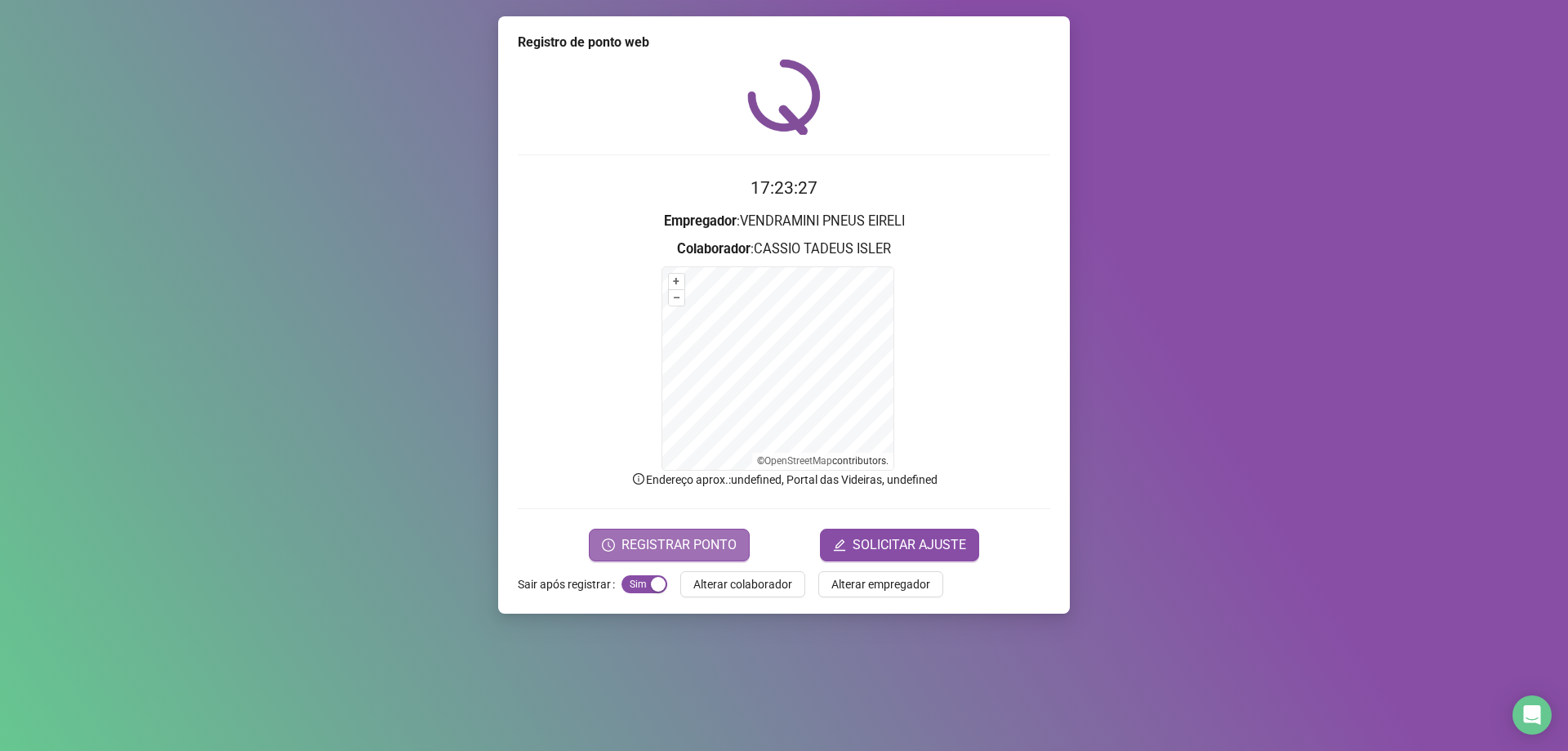
click at [656, 536] on span "REGISTRAR PONTO" at bounding box center [679, 545] width 116 height 20
